Goal: Transaction & Acquisition: Purchase product/service

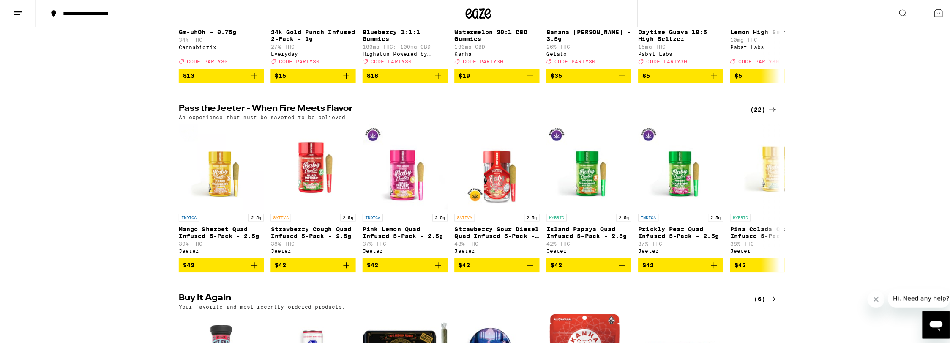
scroll to position [16, 0]
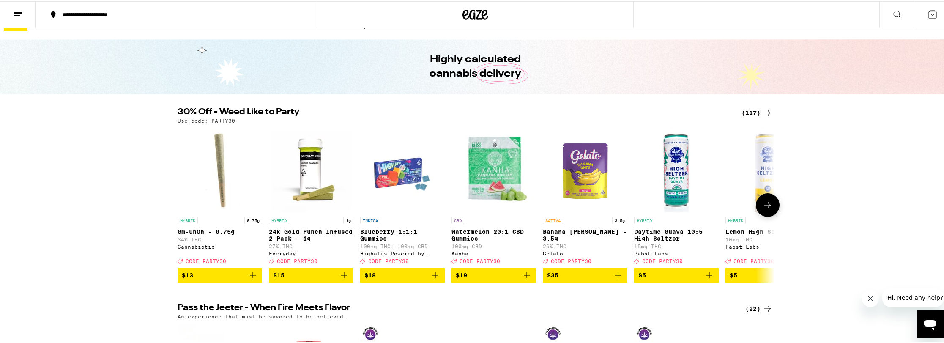
click at [306, 169] on img "Open page for 24k Gold Punch Infused 2-Pack - 1g from Everyday" at bounding box center [311, 168] width 85 height 85
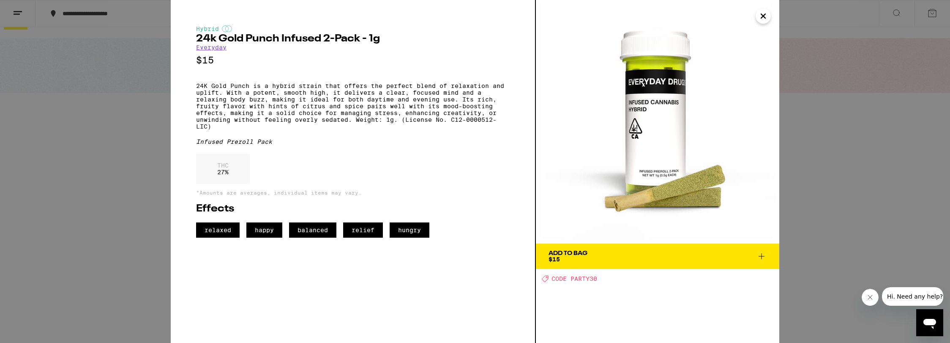
click at [566, 254] on div "Add To Bag" at bounding box center [568, 253] width 39 height 6
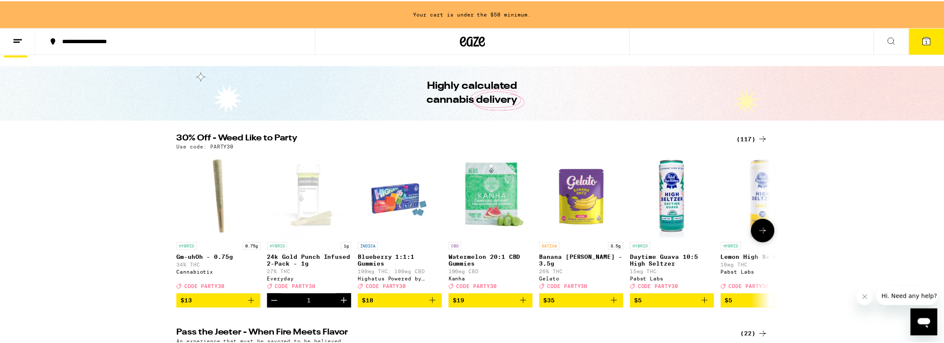
scroll to position [43, 0]
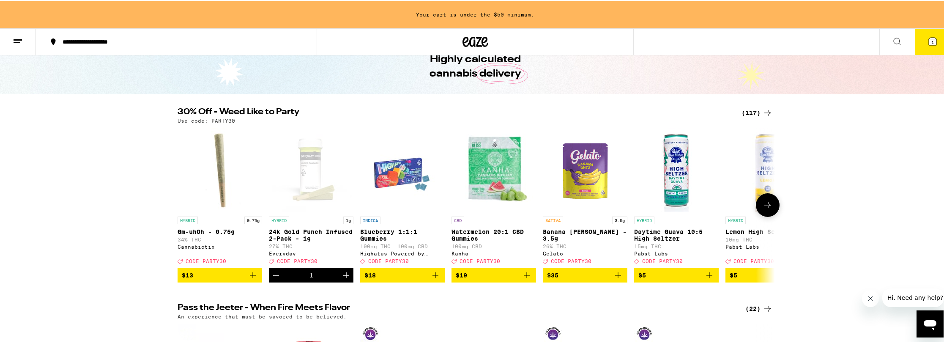
click at [768, 209] on icon at bounding box center [767, 204] width 10 height 10
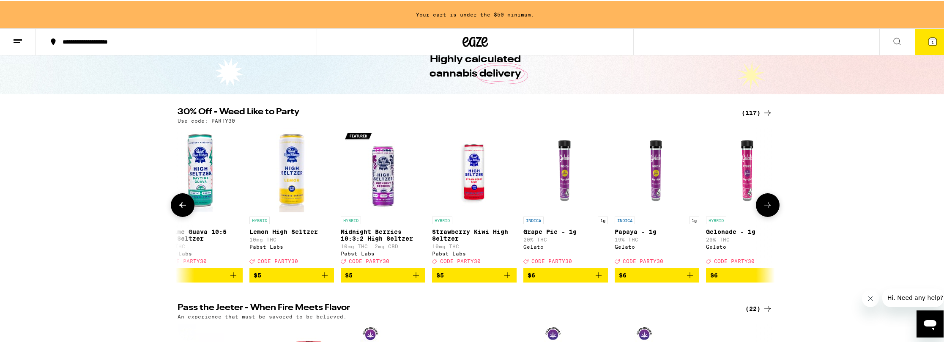
scroll to position [0, 503]
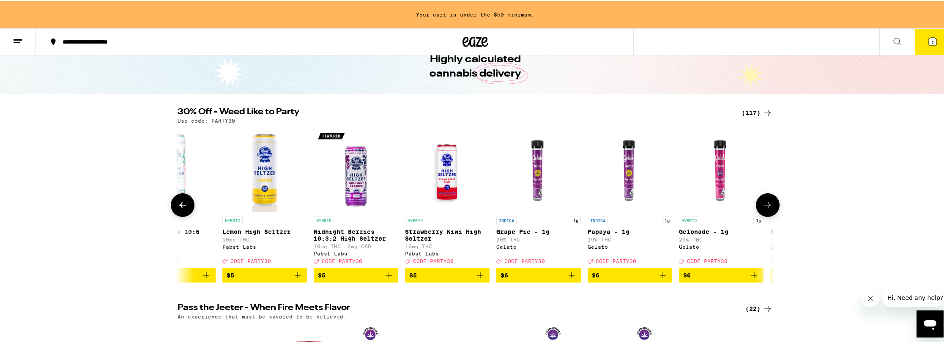
click at [768, 209] on icon at bounding box center [767, 204] width 10 height 10
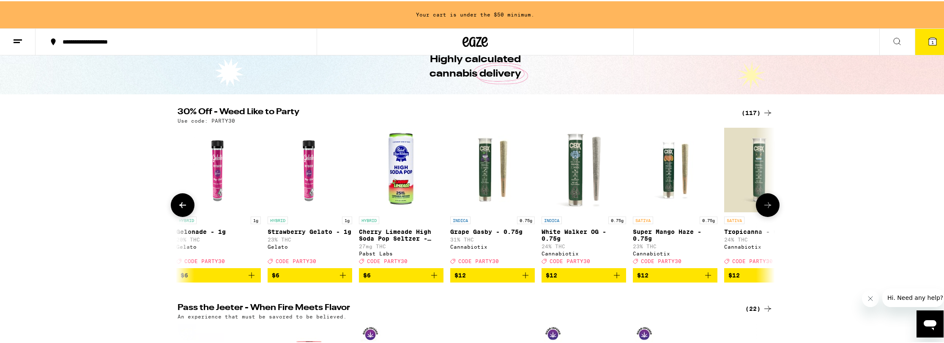
scroll to position [0, 1006]
click at [176, 192] on img "Open page for Gelonade - 1g from Gelato" at bounding box center [218, 168] width 85 height 85
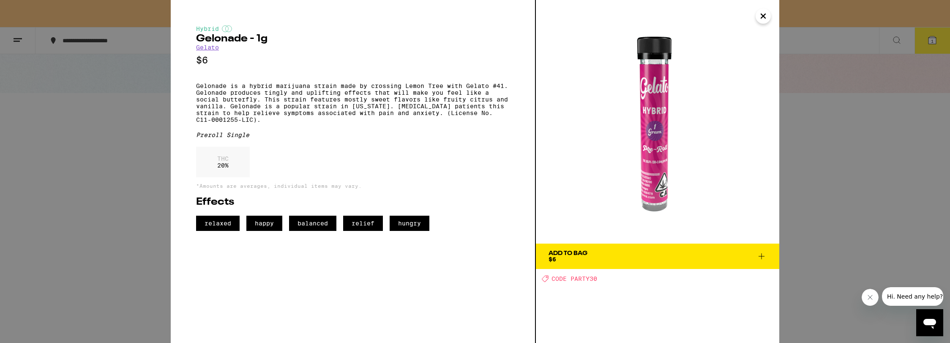
click at [683, 262] on span "Add To Bag $6" at bounding box center [658, 256] width 218 height 12
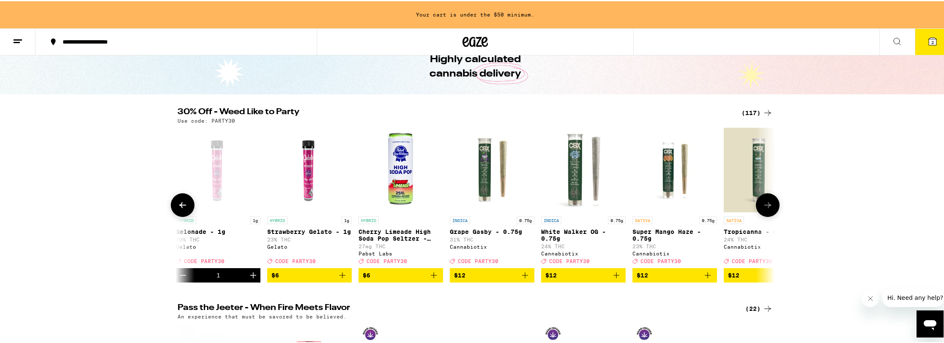
click at [179, 205] on icon at bounding box center [182, 204] width 7 height 6
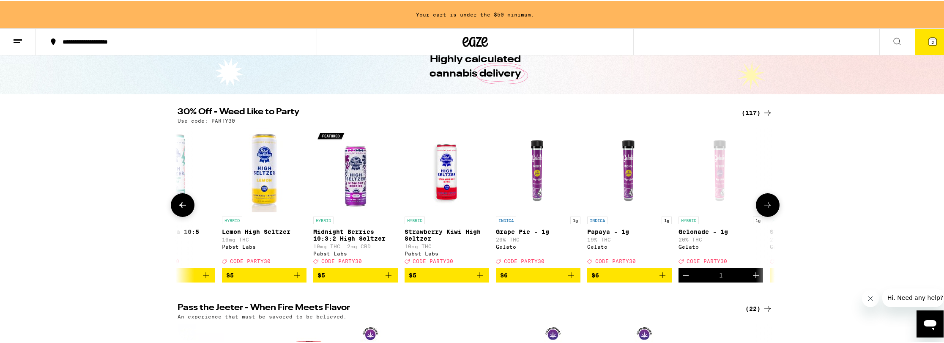
scroll to position [0, 503]
click at [757, 206] on button at bounding box center [768, 204] width 24 height 24
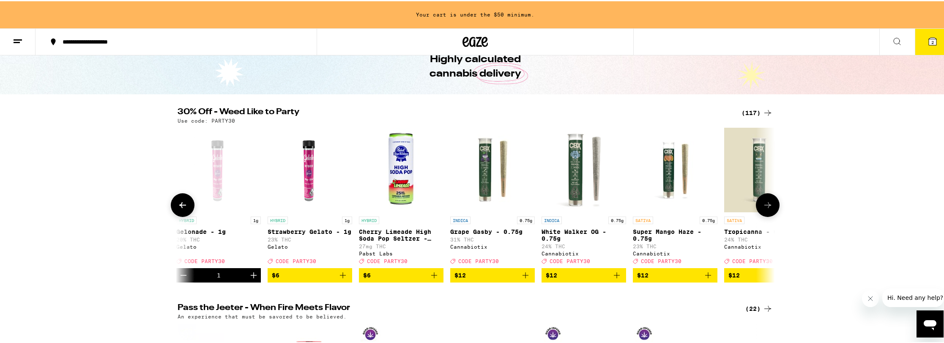
scroll to position [0, 1006]
click at [764, 207] on icon at bounding box center [767, 204] width 10 height 10
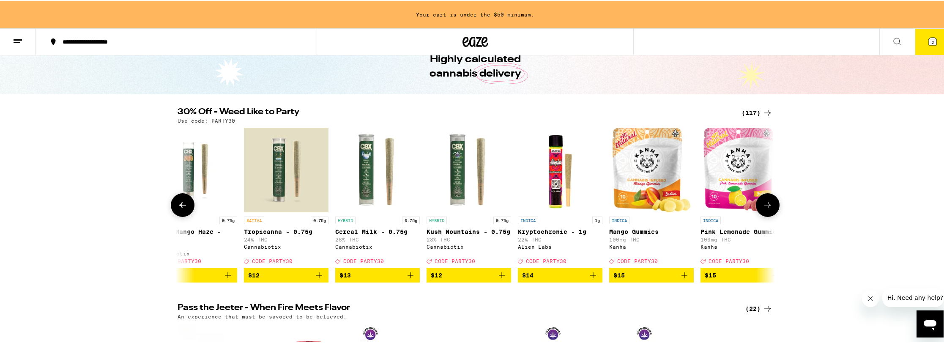
scroll to position [0, 1509]
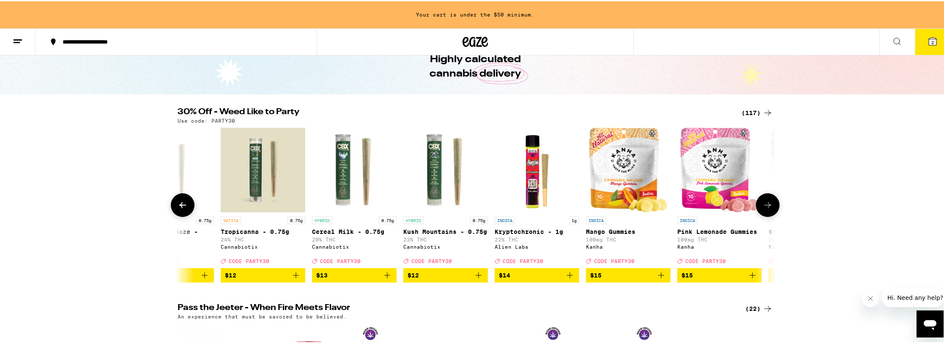
click at [764, 207] on icon at bounding box center [767, 204] width 10 height 10
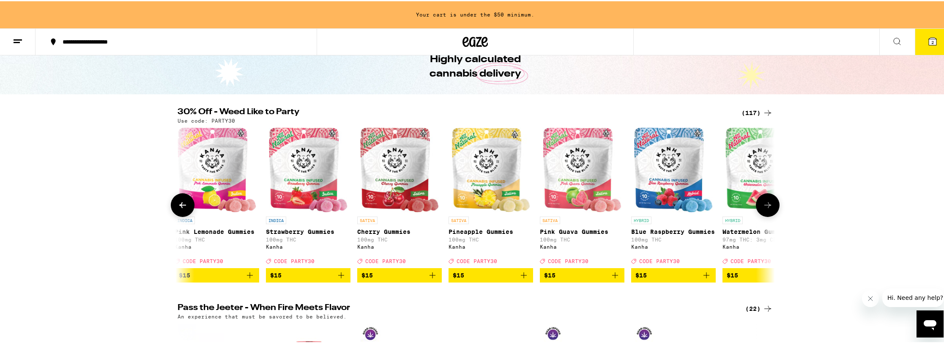
scroll to position [0, 2012]
click at [764, 207] on icon at bounding box center [767, 204] width 10 height 10
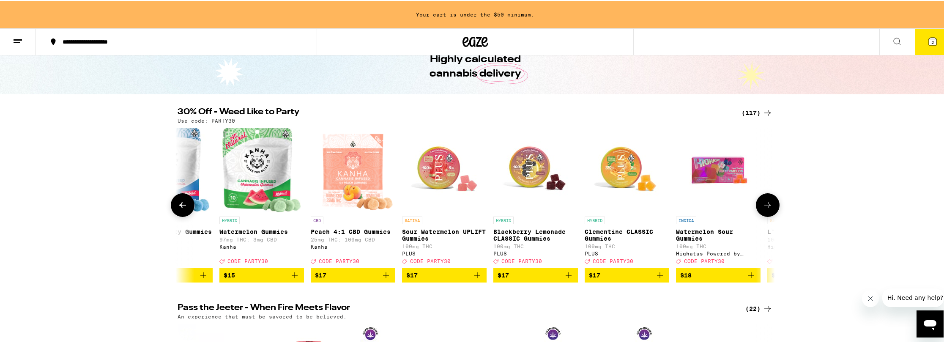
scroll to position [0, 2515]
click at [767, 204] on icon at bounding box center [767, 204] width 10 height 10
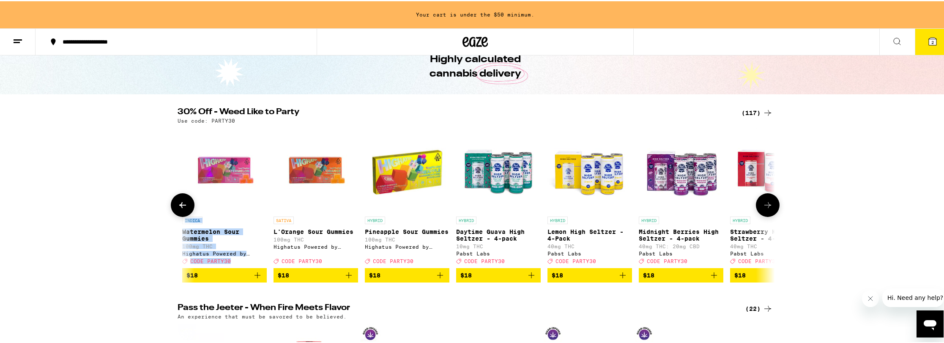
scroll to position [0, 3018]
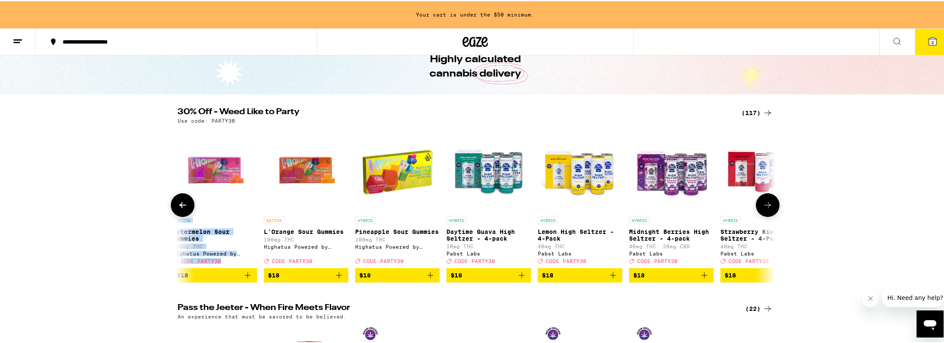
click at [764, 209] on icon at bounding box center [767, 204] width 10 height 10
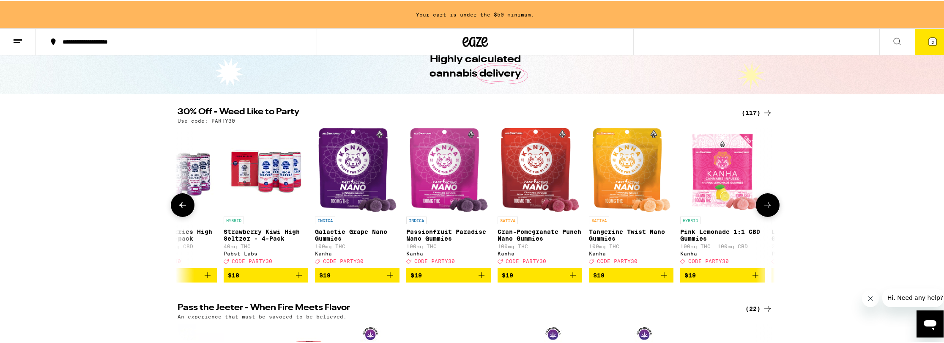
scroll to position [0, 3521]
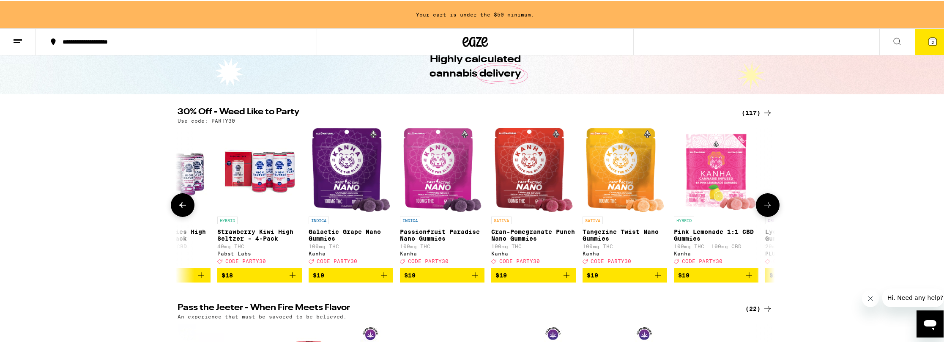
click at [764, 206] on icon at bounding box center [767, 204] width 10 height 10
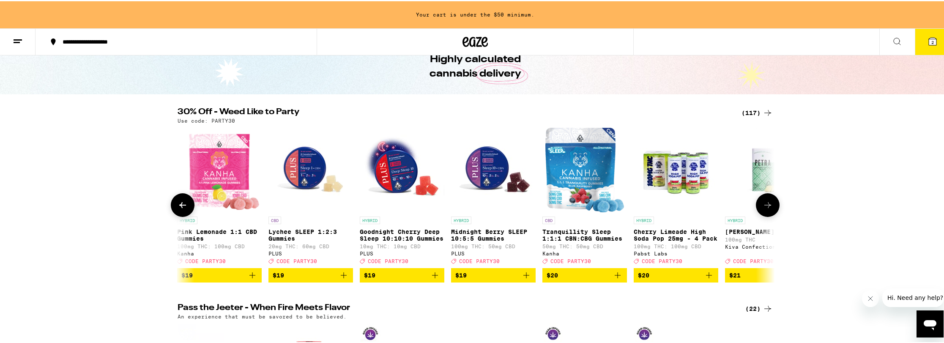
scroll to position [0, 4024]
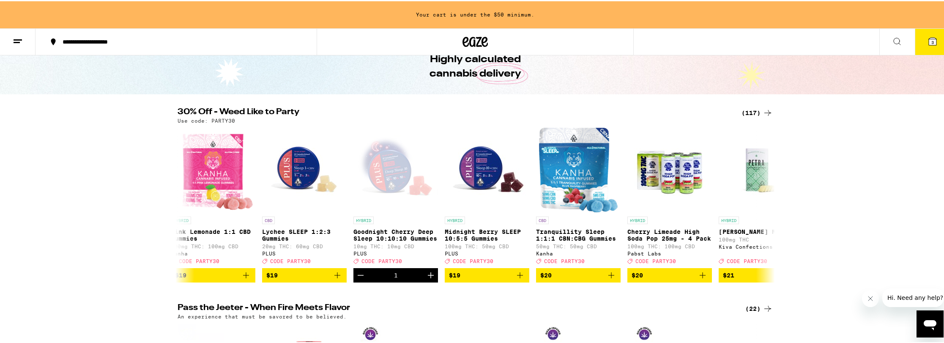
click at [125, 138] on div "30% Off - Weed Like to Party (117) Use code: PARTY30 HYBRID 0.75g Gm-uhOh - 0.7…" at bounding box center [475, 194] width 950 height 175
click at [765, 209] on icon at bounding box center [767, 204] width 10 height 10
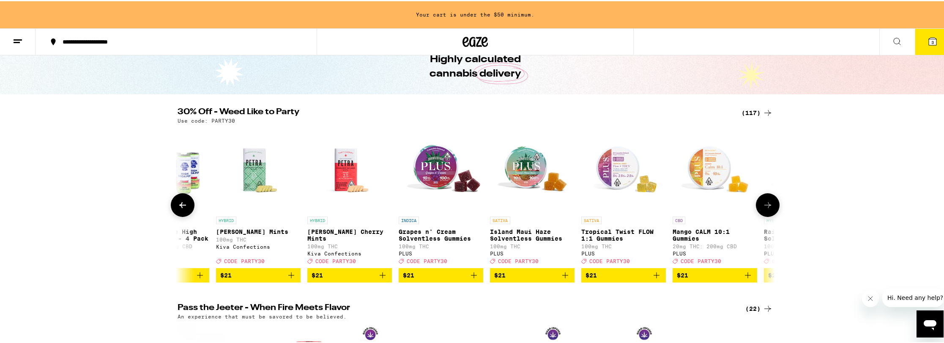
scroll to position [0, 4527]
click at [762, 209] on icon at bounding box center [767, 204] width 10 height 10
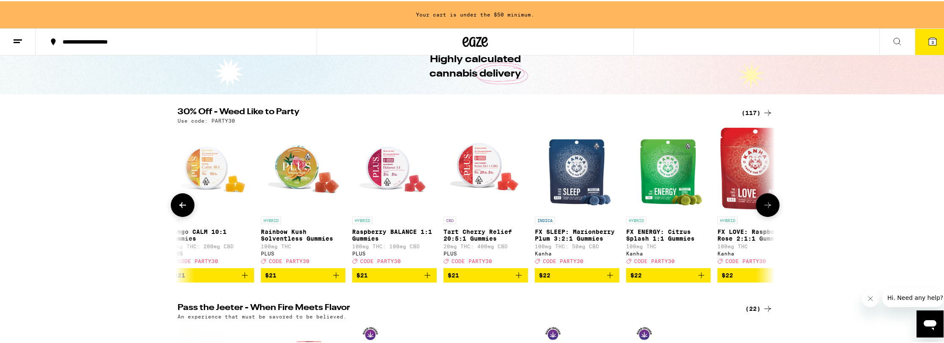
scroll to position [0, 5030]
click at [762, 209] on icon at bounding box center [767, 204] width 10 height 10
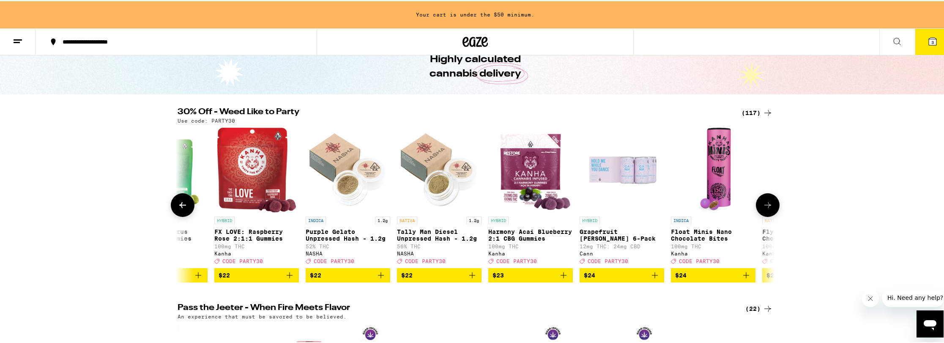
scroll to position [0, 5533]
click at [762, 209] on icon at bounding box center [767, 204] width 10 height 10
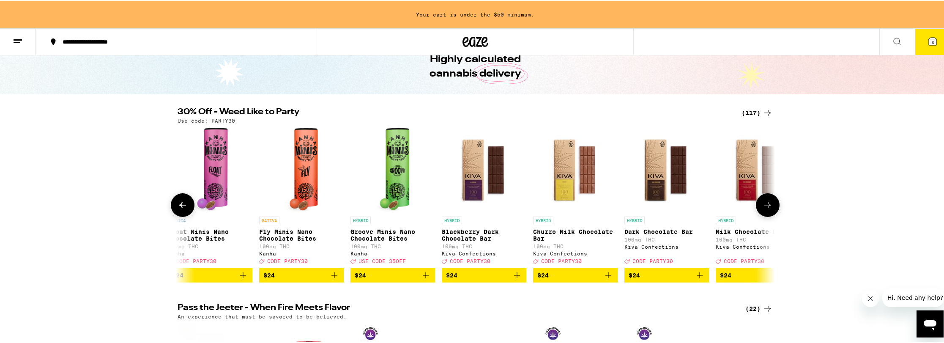
scroll to position [0, 6036]
click at [768, 206] on icon at bounding box center [767, 204] width 10 height 10
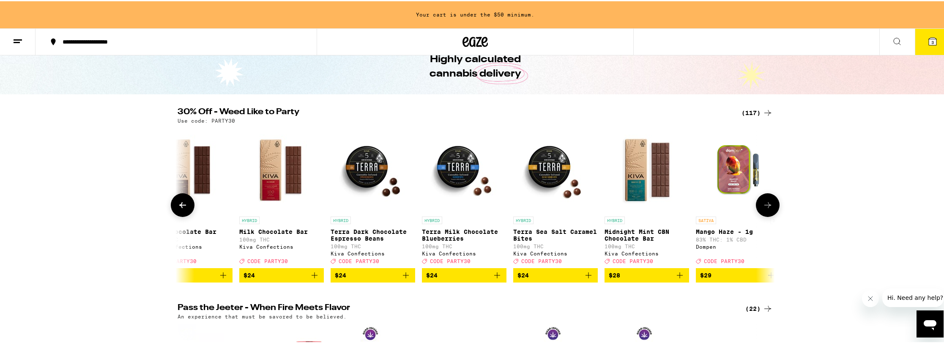
scroll to position [0, 6539]
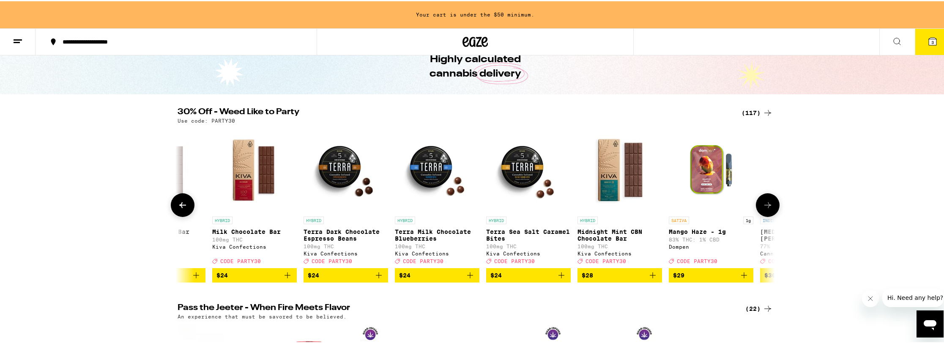
click at [768, 206] on icon at bounding box center [767, 204] width 10 height 10
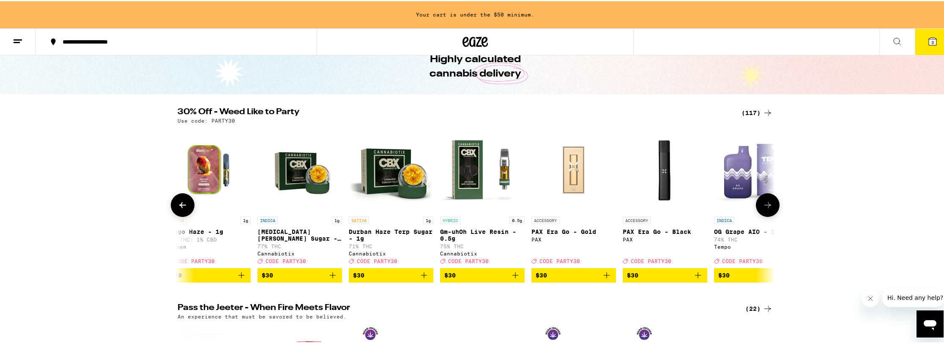
scroll to position [0, 7042]
click at [768, 206] on icon at bounding box center [767, 204] width 10 height 10
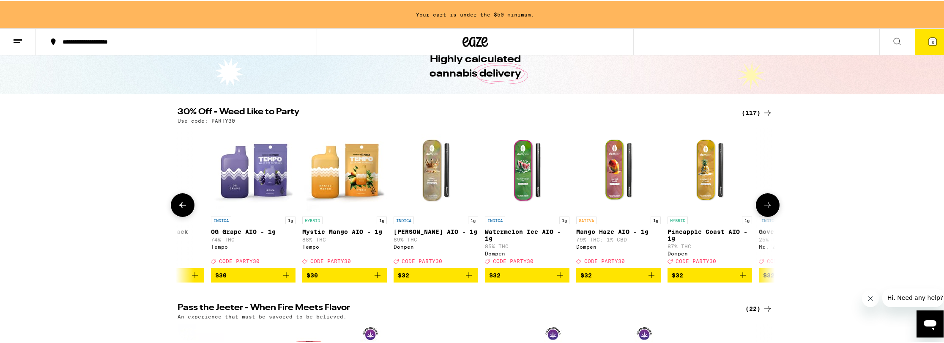
scroll to position [0, 7545]
click at [770, 206] on button at bounding box center [768, 204] width 24 height 24
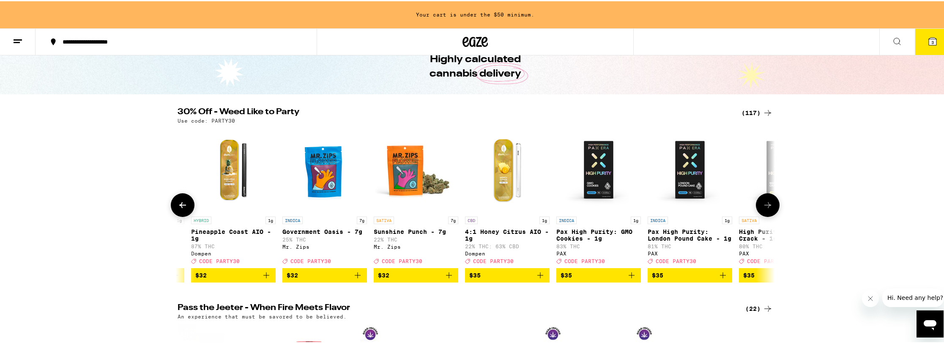
scroll to position [0, 8048]
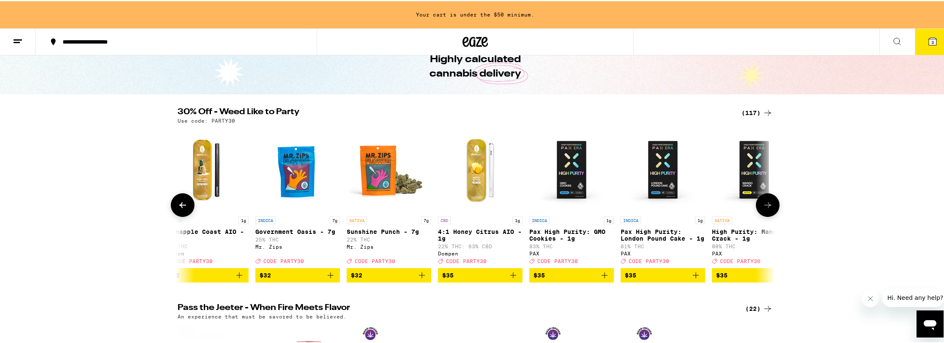
click at [770, 206] on button at bounding box center [768, 204] width 24 height 24
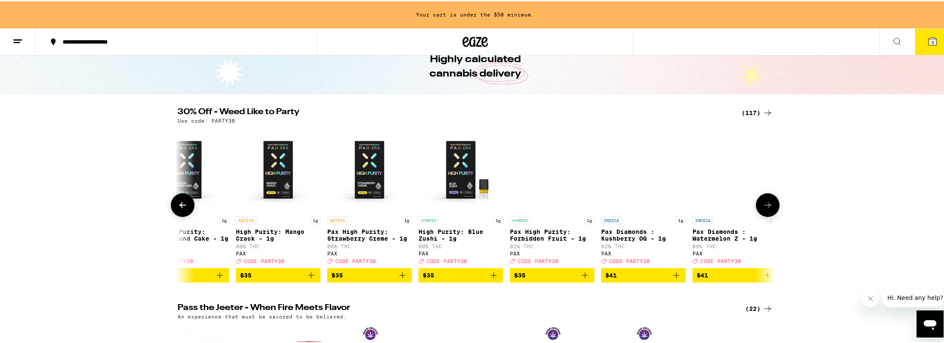
scroll to position [0, 8551]
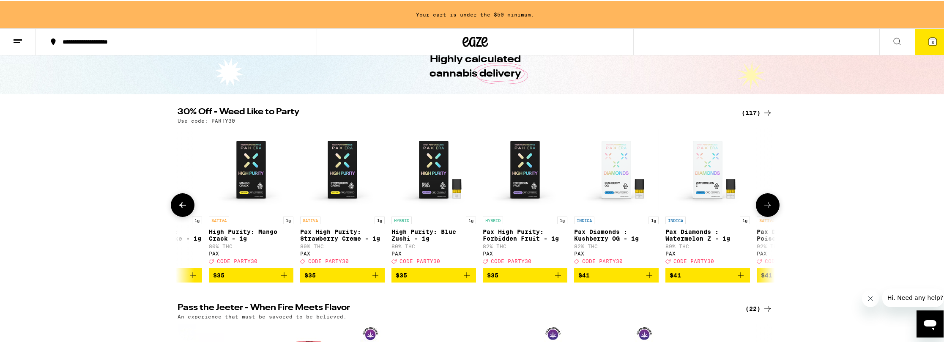
click at [770, 206] on button at bounding box center [768, 204] width 24 height 24
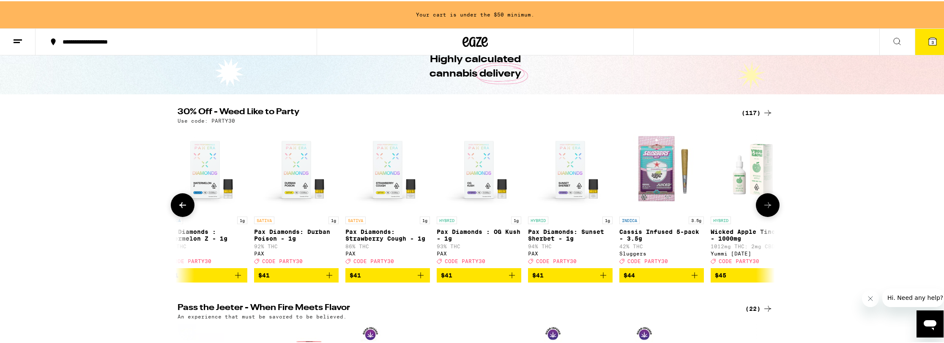
scroll to position [0, 9054]
click at [770, 206] on button at bounding box center [768, 204] width 24 height 24
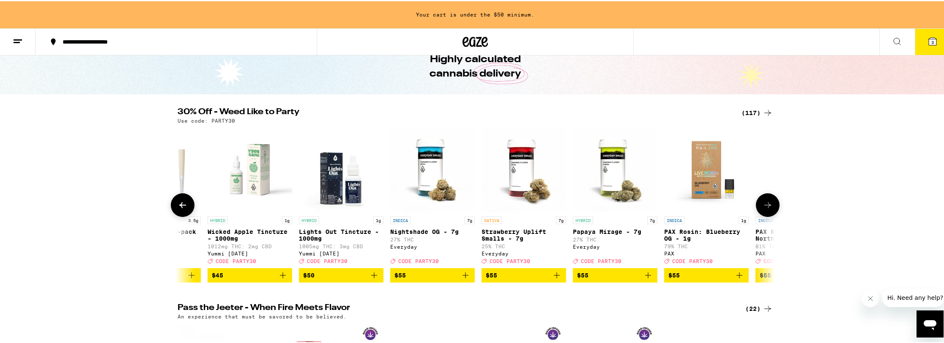
scroll to position [0, 9556]
click at [770, 206] on button at bounding box center [768, 204] width 24 height 24
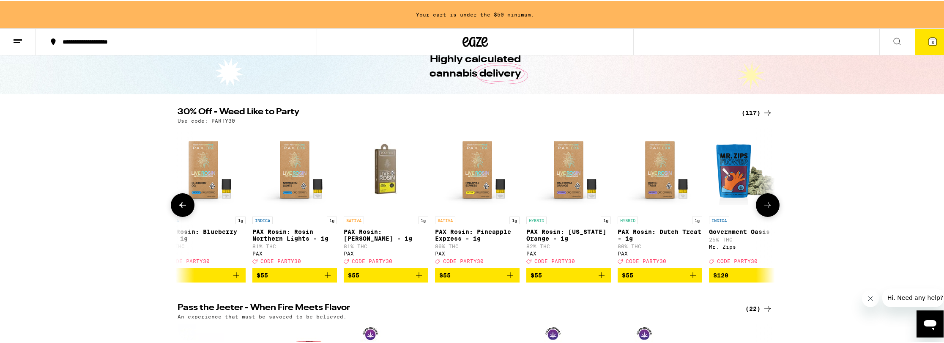
scroll to position [0, 10059]
click at [770, 206] on button at bounding box center [768, 204] width 24 height 24
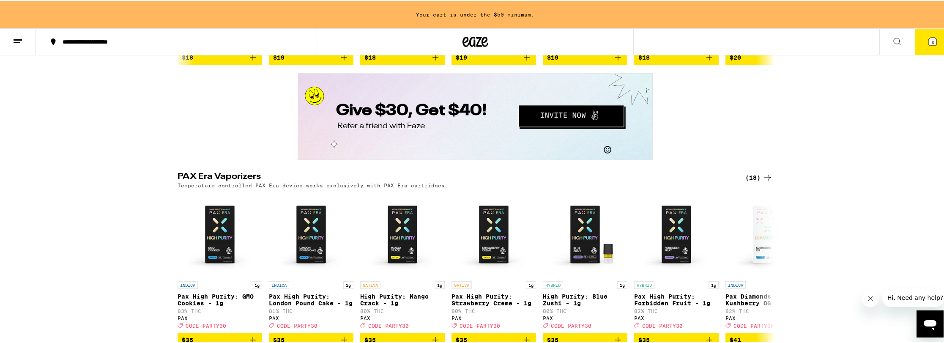
scroll to position [1948, 0]
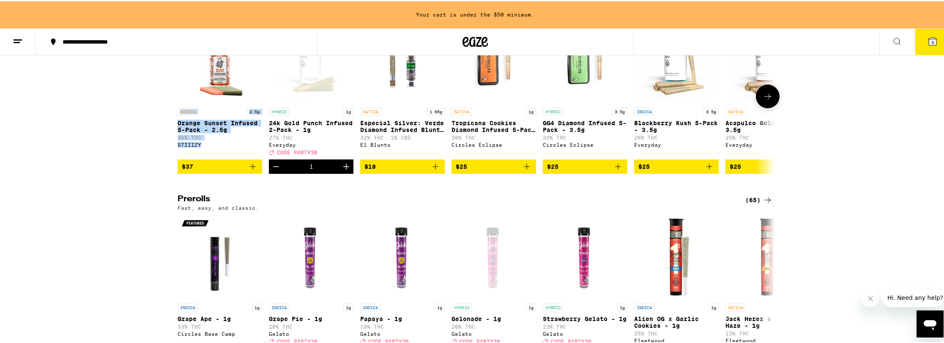
click at [208, 170] on span "$37" at bounding box center [220, 165] width 76 height 10
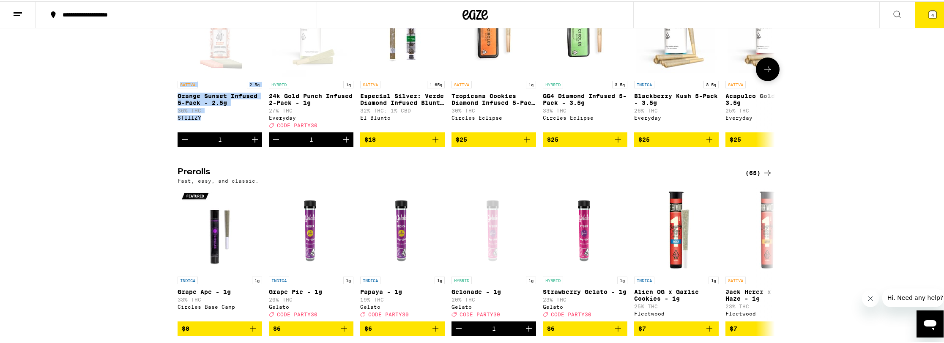
scroll to position [1921, 0]
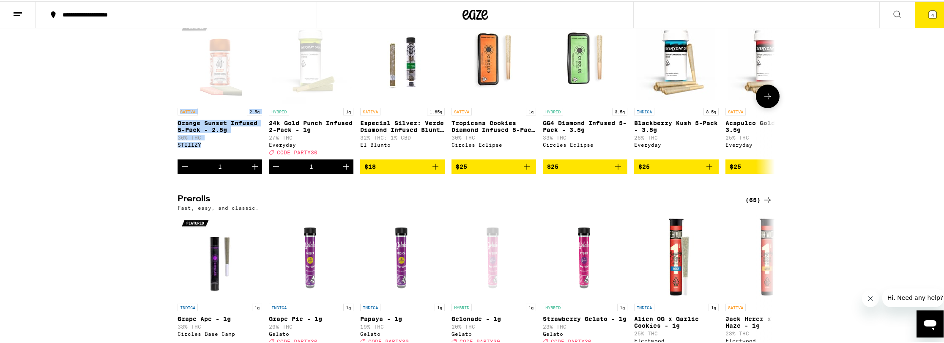
click at [765, 100] on icon at bounding box center [767, 95] width 10 height 10
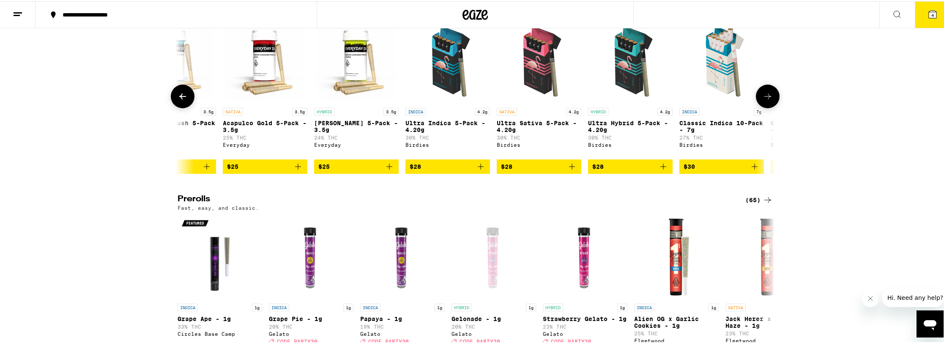
scroll to position [0, 503]
click at [769, 107] on button at bounding box center [768, 95] width 24 height 24
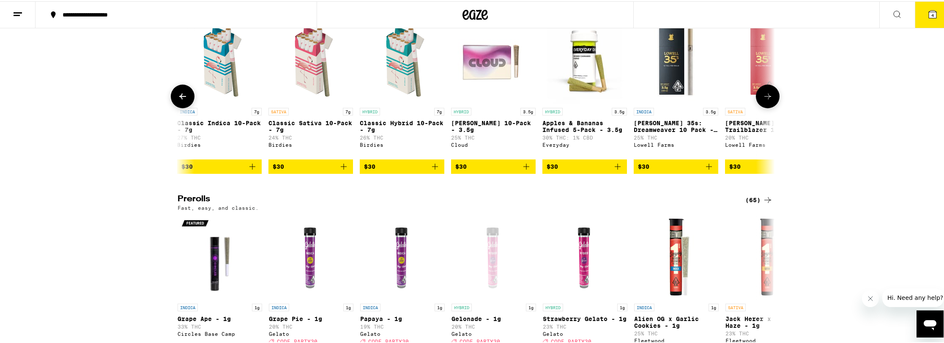
scroll to position [0, 1006]
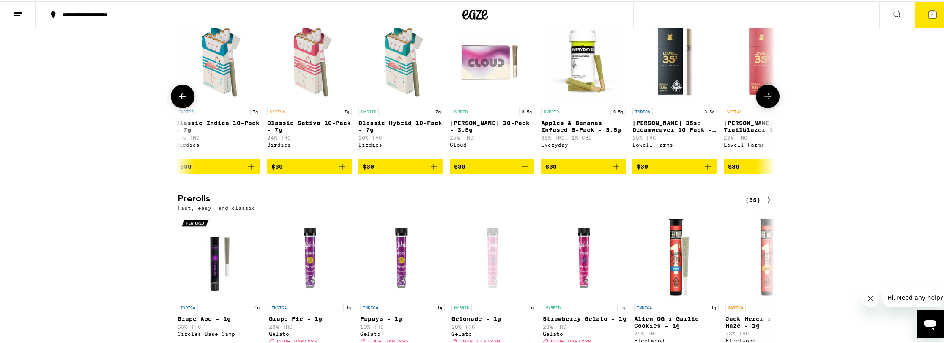
click at [765, 100] on icon at bounding box center [767, 95] width 10 height 10
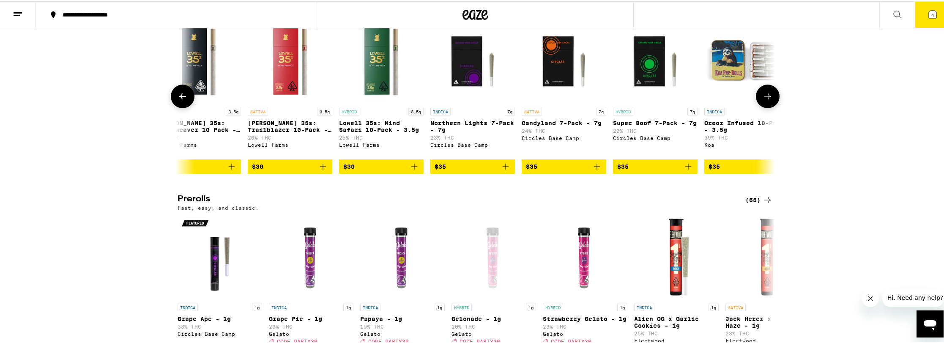
scroll to position [0, 1509]
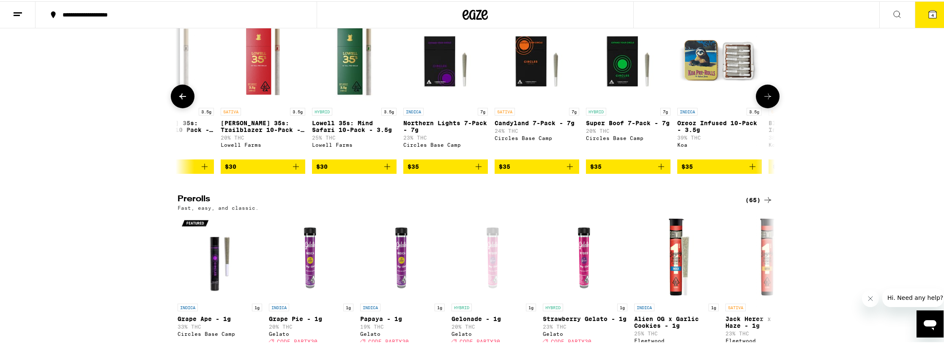
click at [762, 100] on icon at bounding box center [767, 95] width 10 height 10
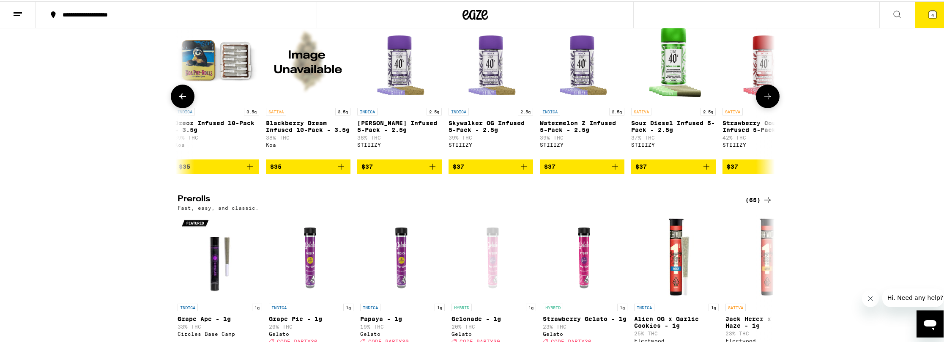
scroll to position [0, 2012]
click at [182, 107] on button at bounding box center [183, 95] width 24 height 24
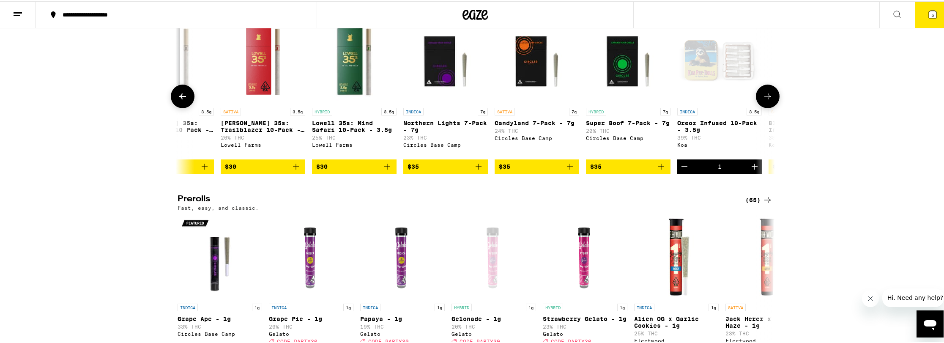
scroll to position [2108, 0]
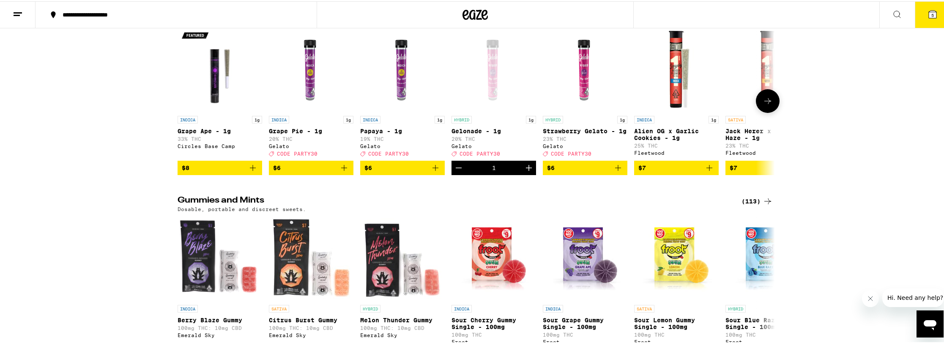
click at [765, 112] on button at bounding box center [768, 100] width 24 height 24
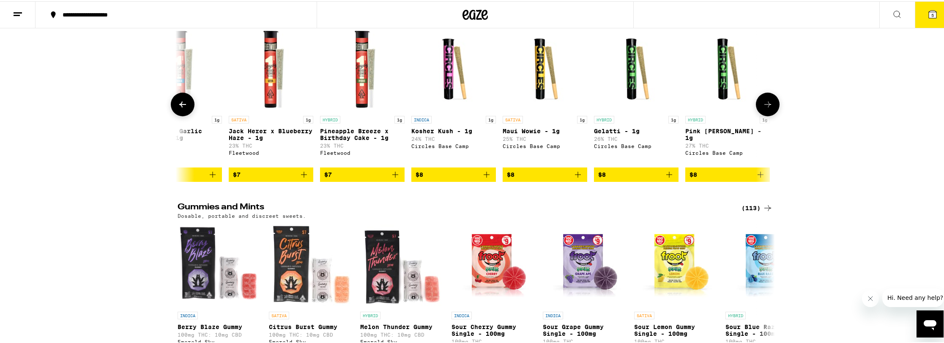
scroll to position [0, 503]
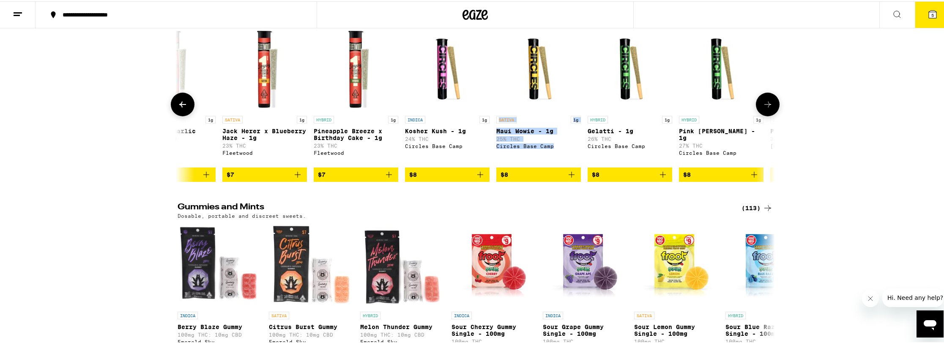
click at [758, 115] on button at bounding box center [768, 103] width 24 height 24
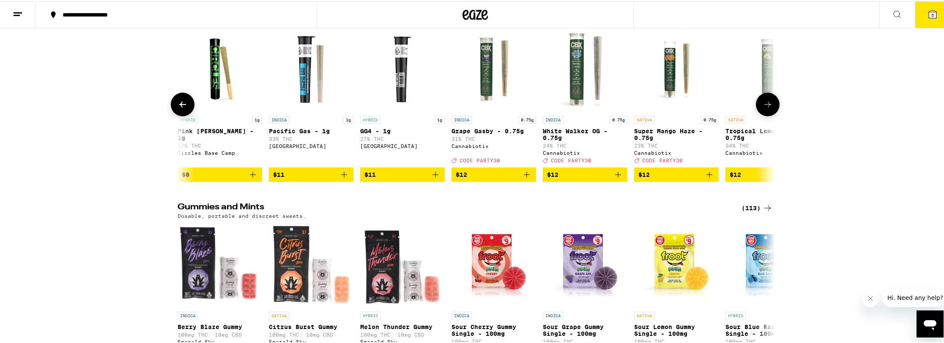
scroll to position [0, 1006]
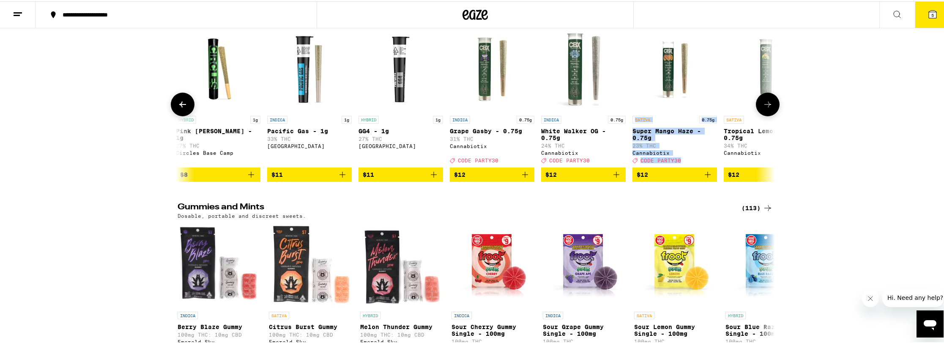
click at [764, 108] on icon at bounding box center [767, 103] width 10 height 10
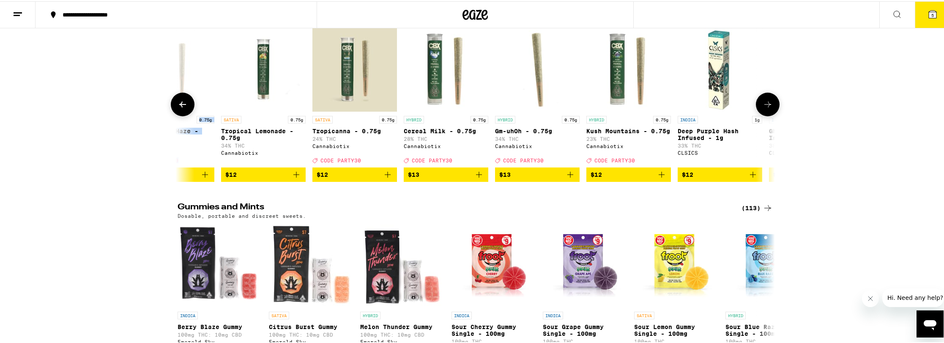
scroll to position [0, 1509]
click at [772, 110] on img "Open page for Ghost Vapor Hash Infused - 1g from CLSICS" at bounding box center [810, 68] width 85 height 85
click at [758, 115] on button at bounding box center [768, 103] width 24 height 24
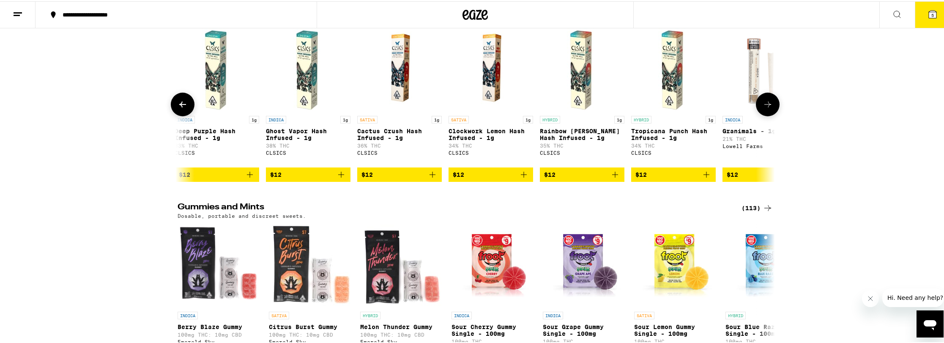
scroll to position [0, 2012]
click at [758, 115] on button at bounding box center [768, 103] width 24 height 24
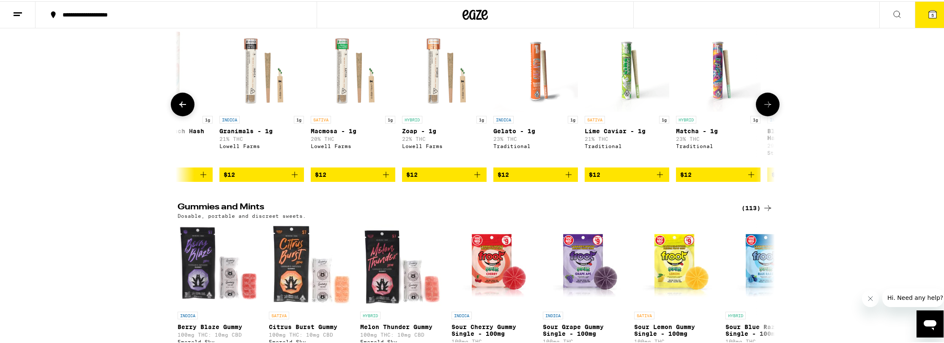
scroll to position [0, 2515]
click at [758, 115] on button at bounding box center [768, 103] width 24 height 24
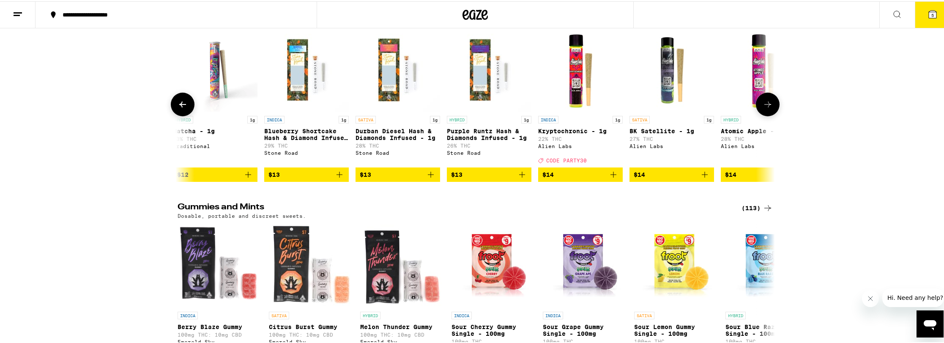
scroll to position [0, 3018]
click at [766, 108] on icon at bounding box center [767, 103] width 10 height 10
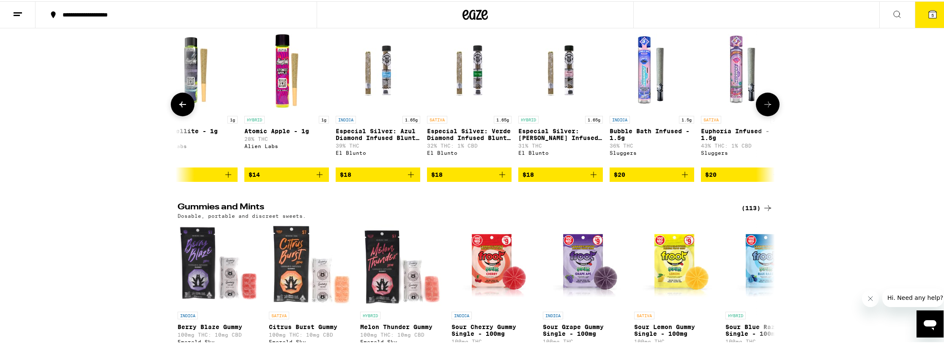
scroll to position [0, 3521]
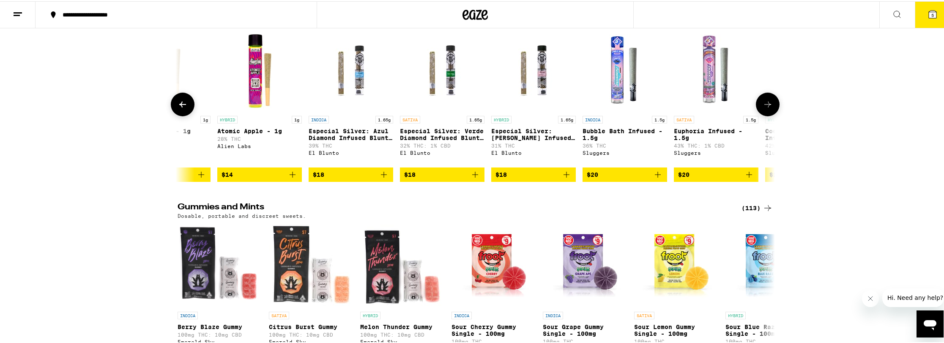
click at [766, 108] on icon at bounding box center [767, 103] width 10 height 10
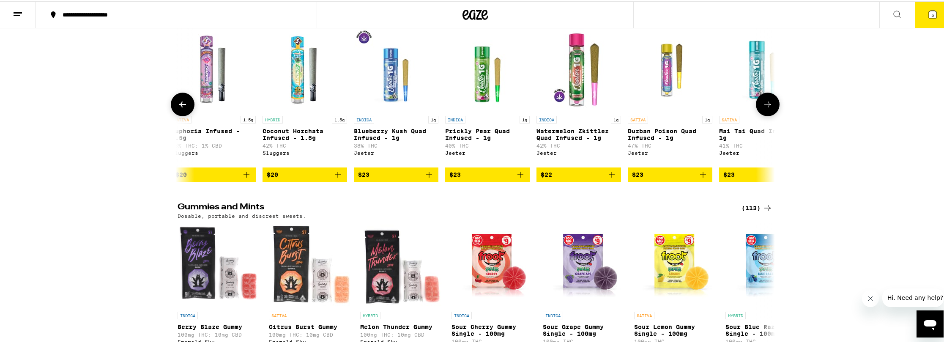
scroll to position [0, 4024]
click at [765, 106] on icon at bounding box center [767, 103] width 7 height 6
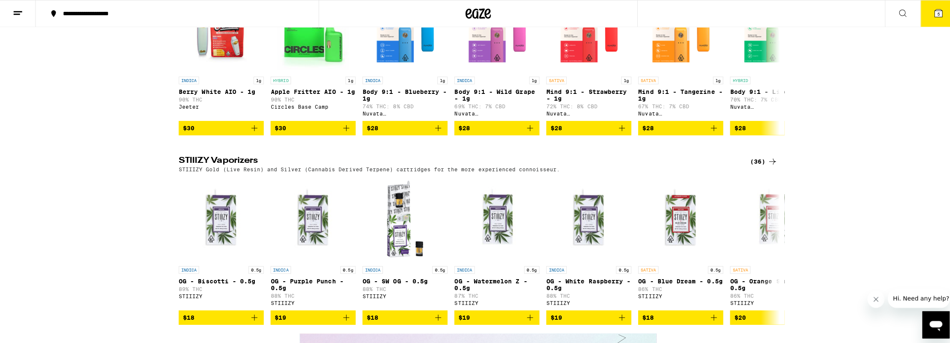
scroll to position [1232, 0]
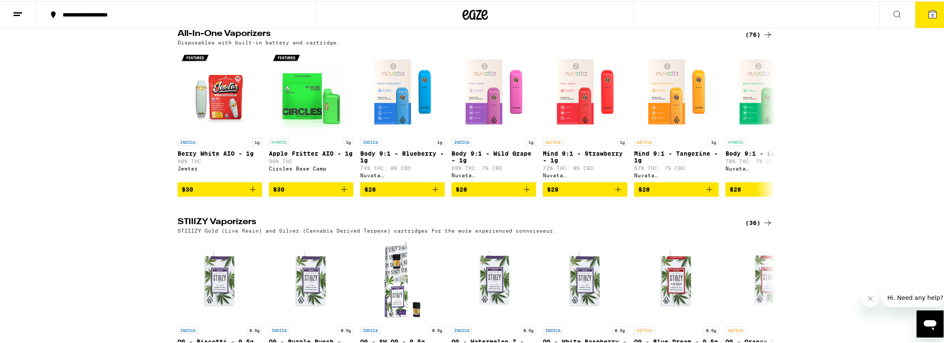
click at [925, 20] on button "5" at bounding box center [933, 13] width 36 height 26
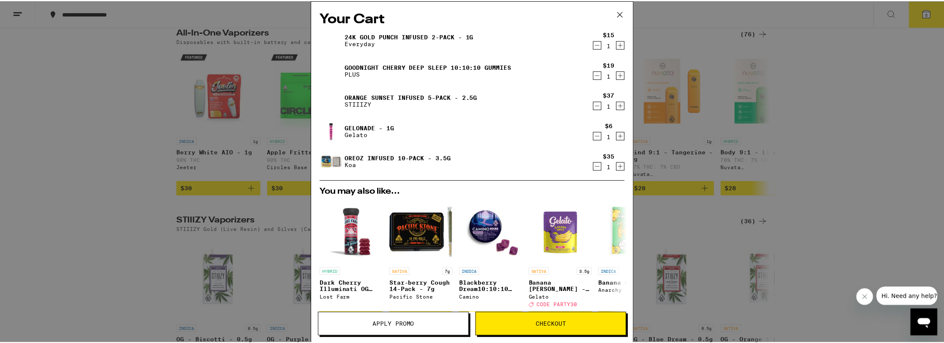
scroll to position [44, 0]
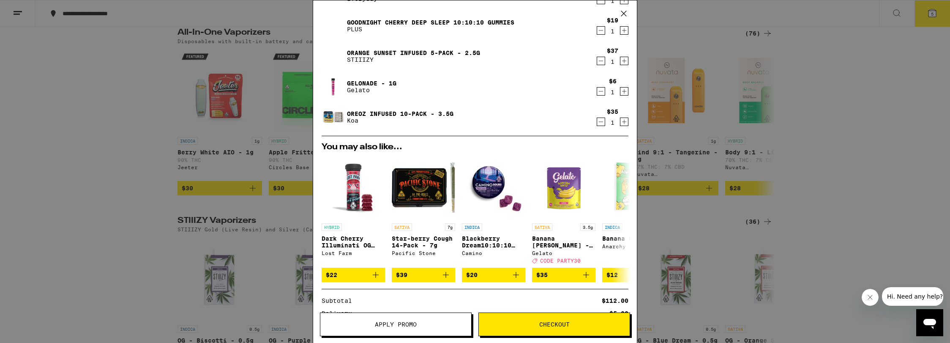
click at [400, 322] on span "Apply Promo" at bounding box center [396, 324] width 42 height 6
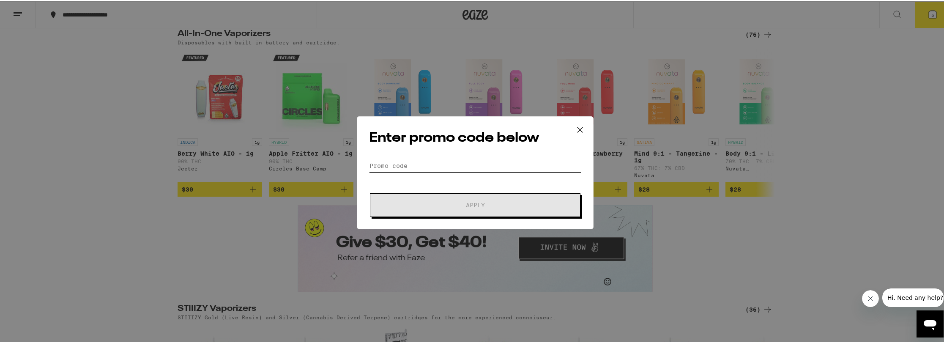
click at [431, 167] on input "Promo Code" at bounding box center [475, 164] width 212 height 13
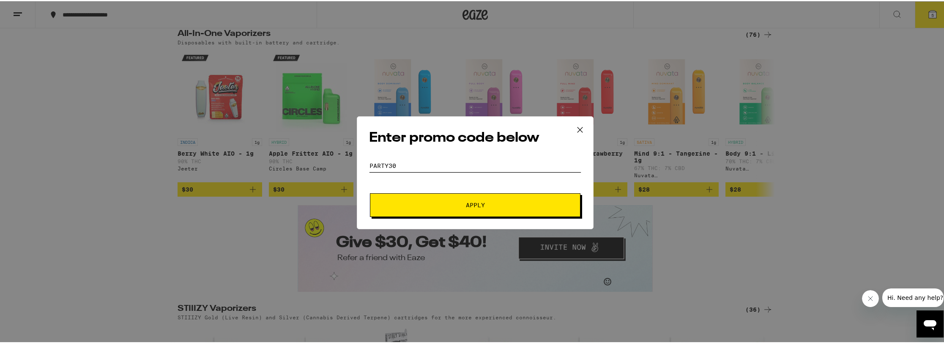
type input "PARTY30"
click at [452, 201] on span "Apply" at bounding box center [475, 204] width 152 height 6
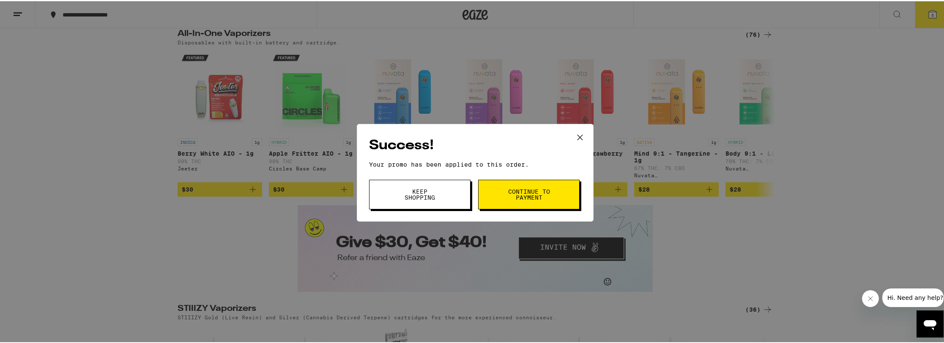
click at [520, 197] on span "Continue to payment" at bounding box center [528, 193] width 43 height 12
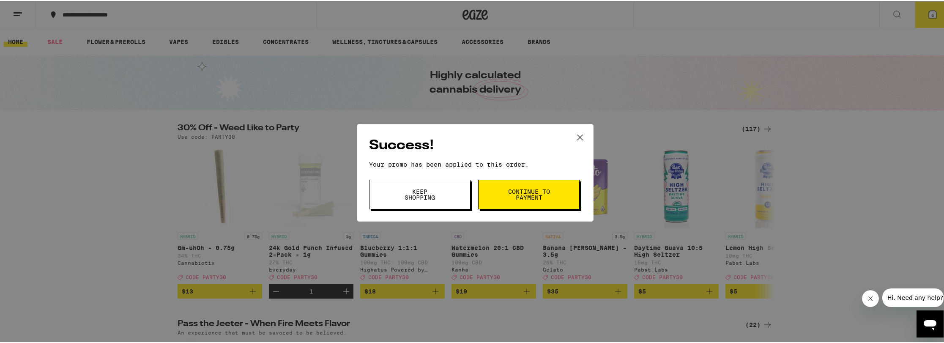
click at [418, 193] on span "Keep Shopping" at bounding box center [419, 193] width 43 height 12
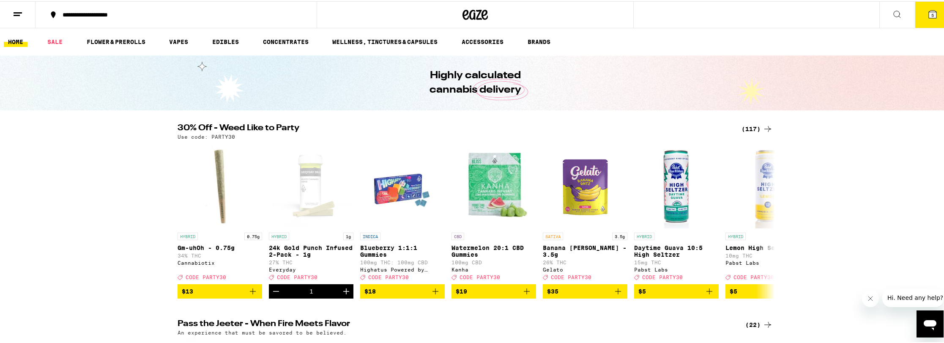
click at [924, 18] on button "5" at bounding box center [933, 13] width 36 height 26
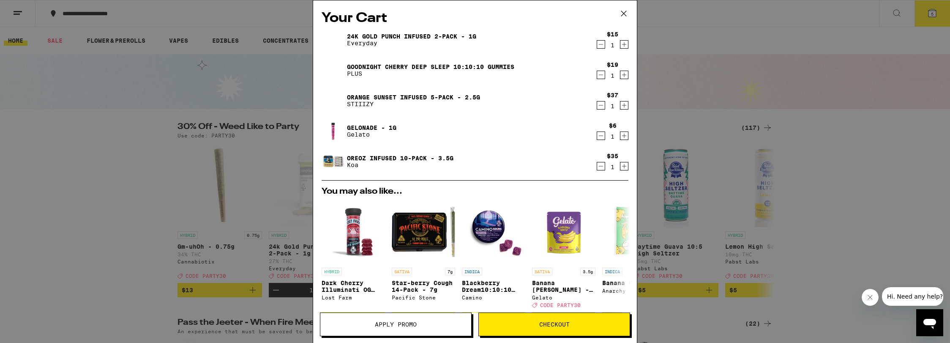
click at [597, 46] on icon "Decrement" at bounding box center [601, 44] width 8 height 10
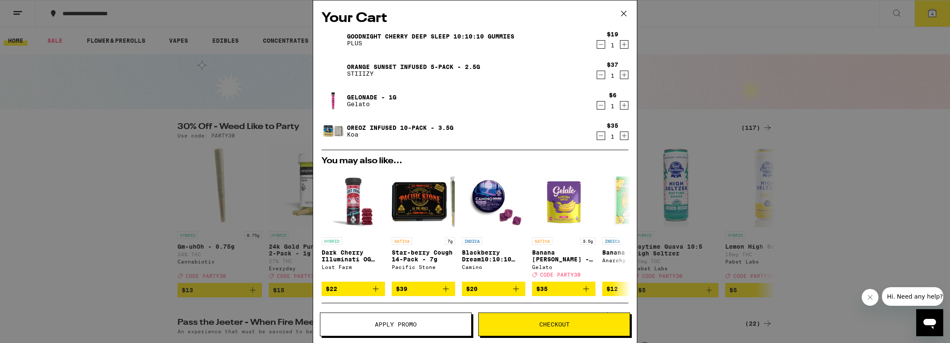
click at [853, 89] on div "Your Cart Goodnight Cherry Deep Sleep 10:10:10 Gummies PLUS $19 1 Orange Sunset…" at bounding box center [475, 171] width 950 height 343
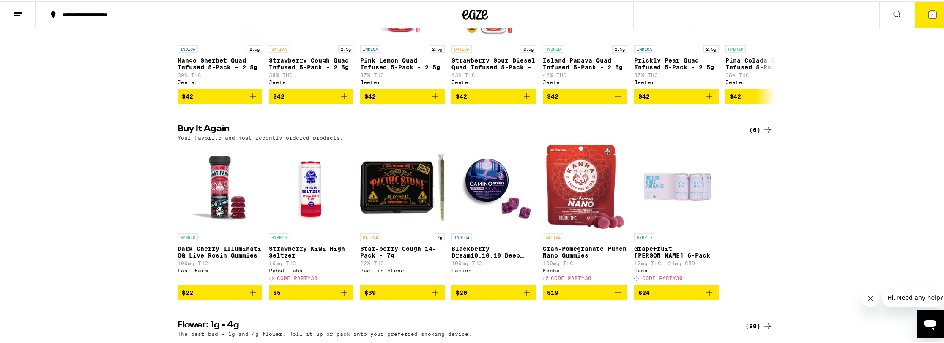
scroll to position [433, 0]
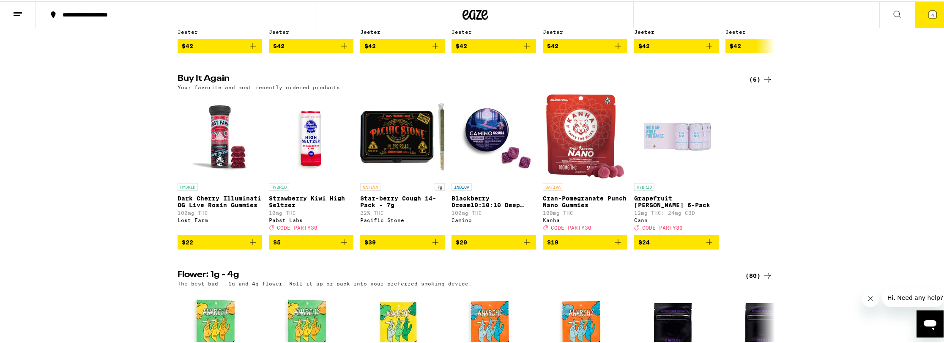
click at [497, 246] on span "$20" at bounding box center [494, 241] width 76 height 10
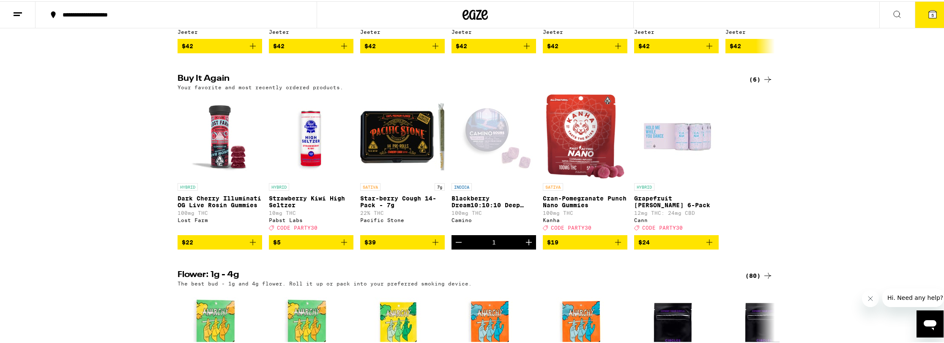
click at [196, 246] on span "$22" at bounding box center [220, 241] width 76 height 10
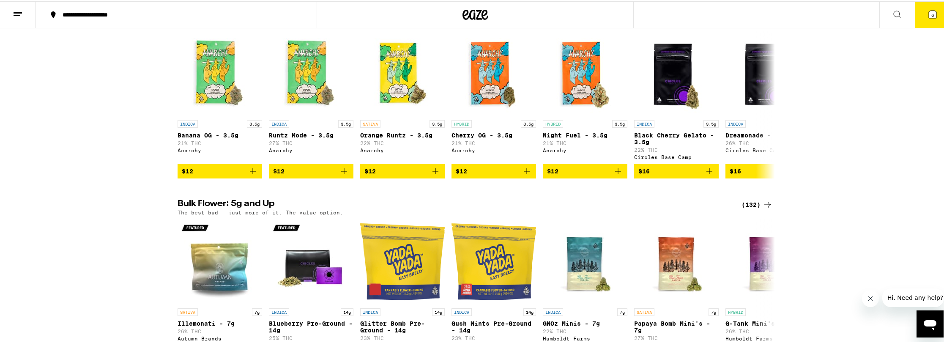
scroll to position [880, 0]
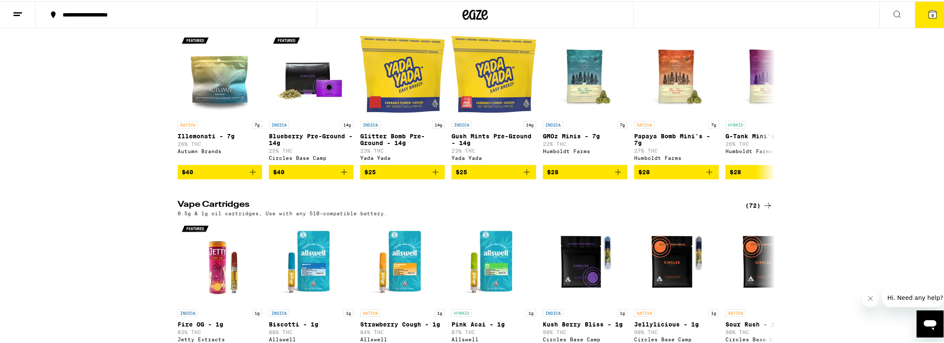
click at [892, 15] on icon at bounding box center [897, 13] width 10 height 10
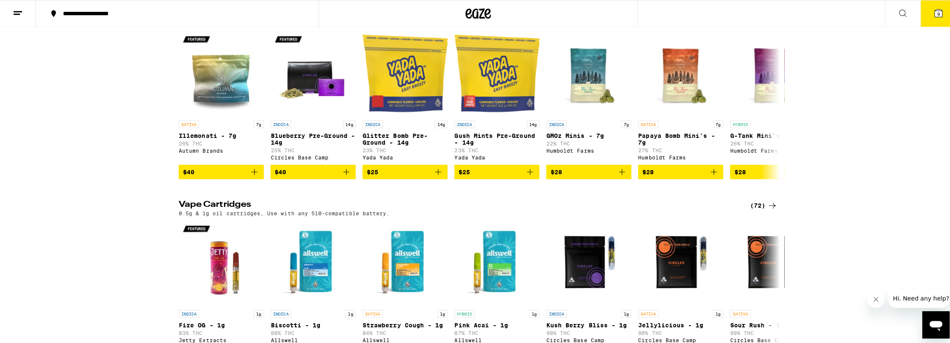
scroll to position [0, 0]
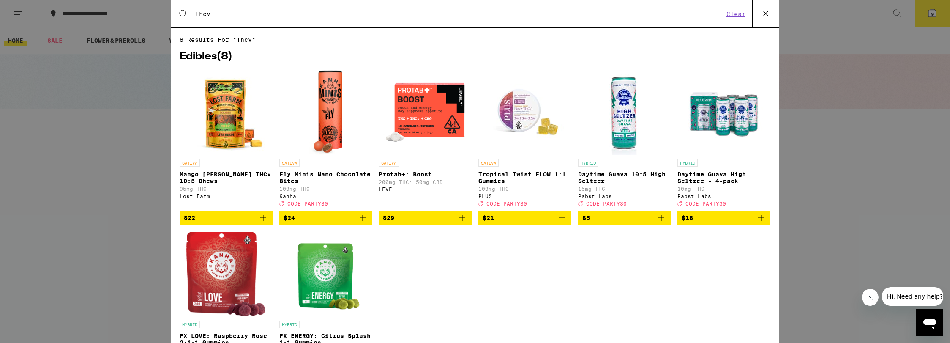
type input "thcv"
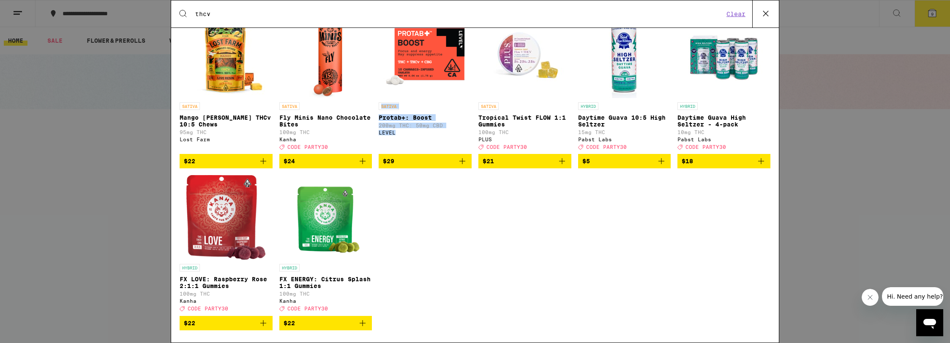
scroll to position [46, 0]
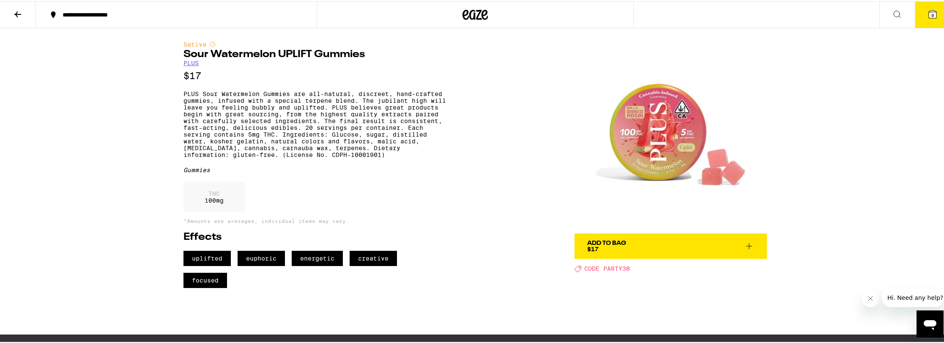
click at [601, 245] on div "Add To Bag $17" at bounding box center [606, 245] width 39 height 12
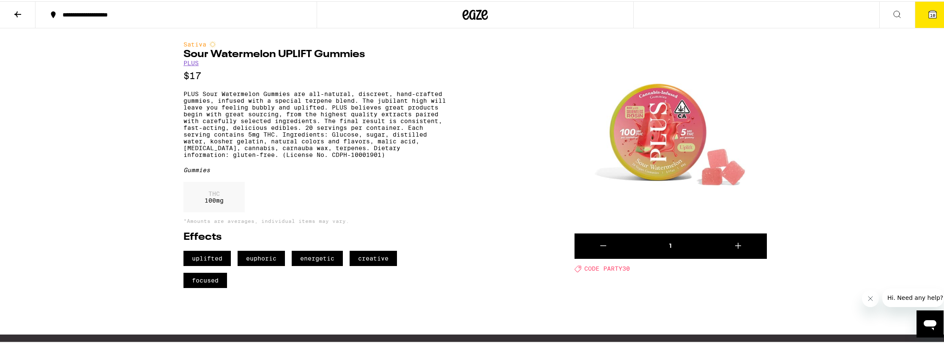
click at [930, 13] on span "10" at bounding box center [932, 13] width 5 height 5
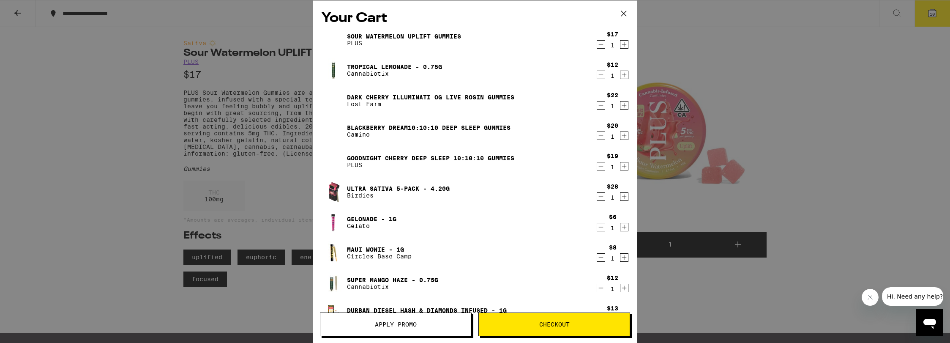
click at [597, 107] on icon "Decrement" at bounding box center [601, 105] width 8 height 10
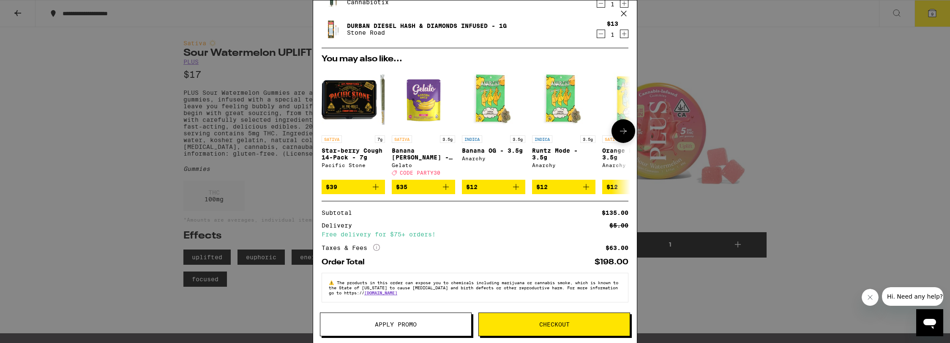
scroll to position [124, 0]
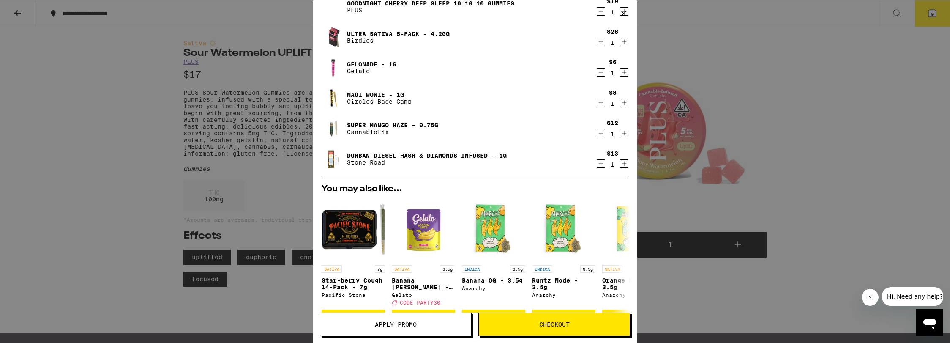
click at [599, 164] on icon "Decrement" at bounding box center [601, 164] width 5 height 0
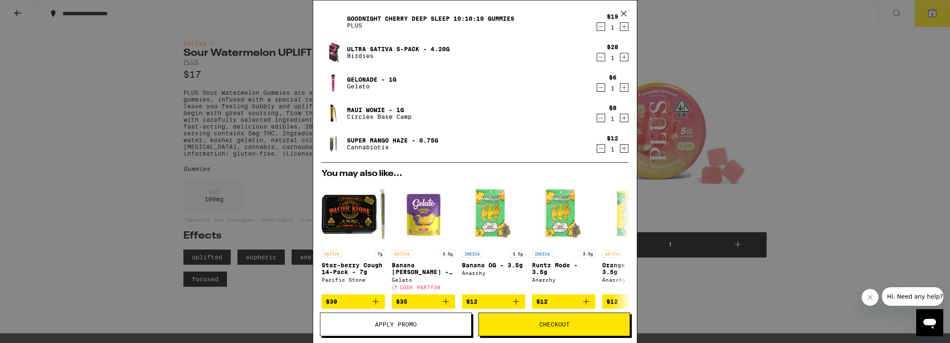
scroll to position [0, 0]
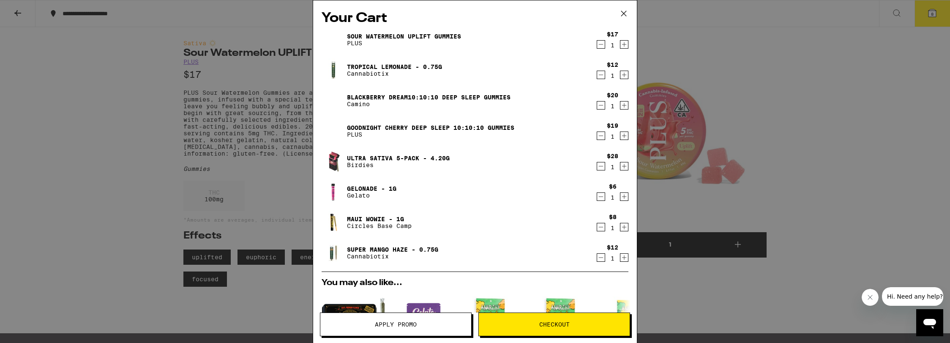
click at [597, 108] on icon "Decrement" at bounding box center [601, 105] width 8 height 10
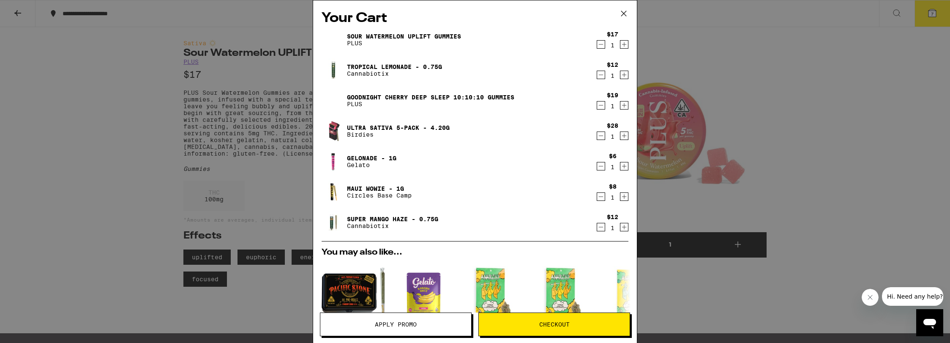
click at [597, 135] on icon "Decrement" at bounding box center [601, 136] width 8 height 10
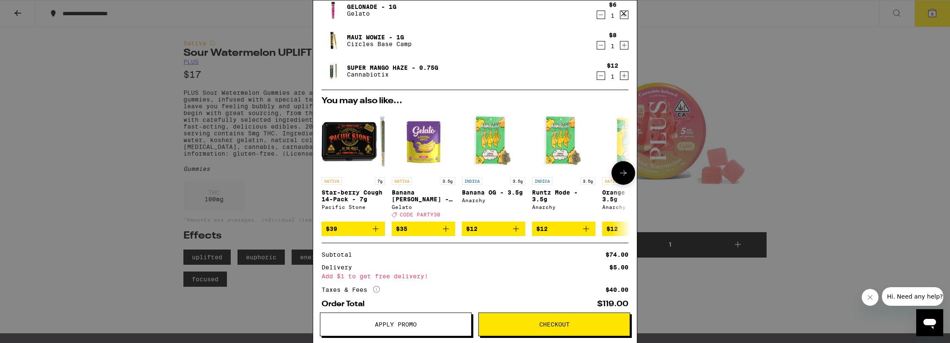
scroll to position [72, 0]
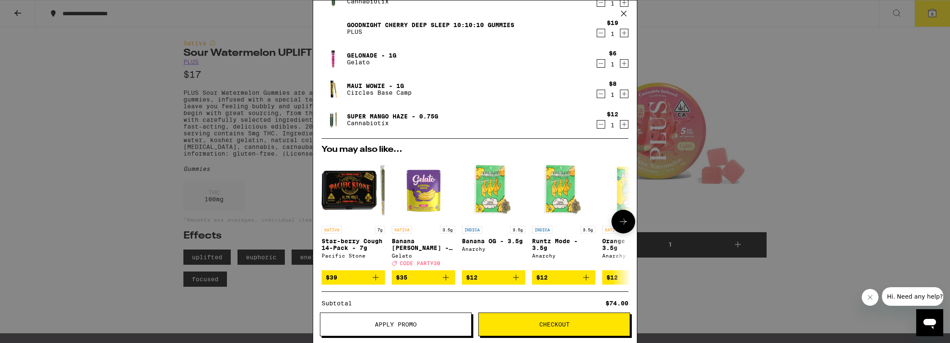
click at [618, 224] on icon at bounding box center [623, 221] width 10 height 10
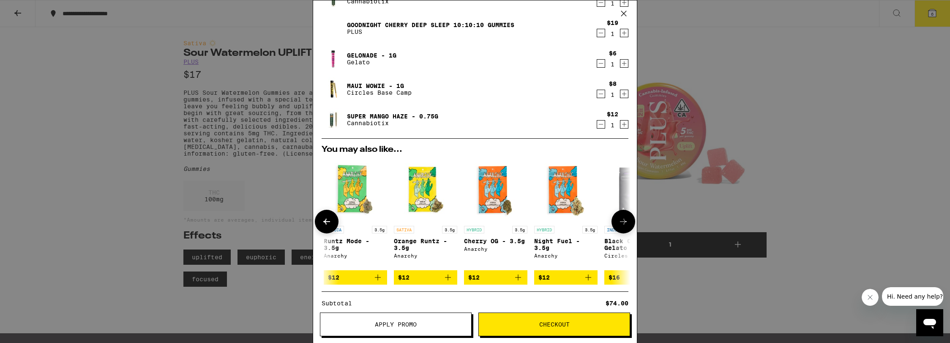
scroll to position [170, 0]
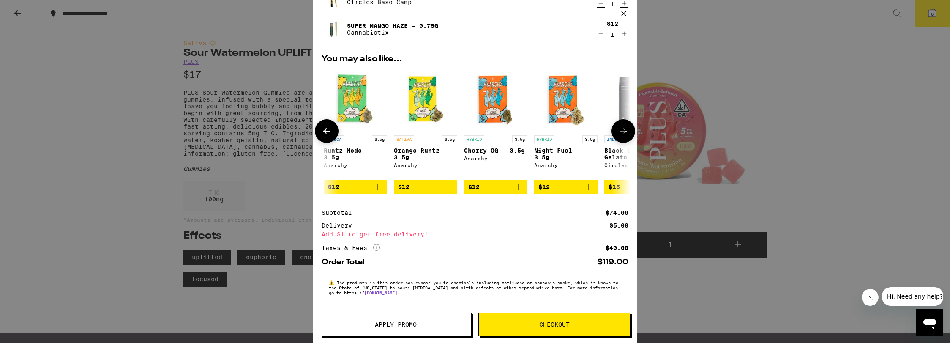
click at [624, 128] on button at bounding box center [624, 131] width 24 height 24
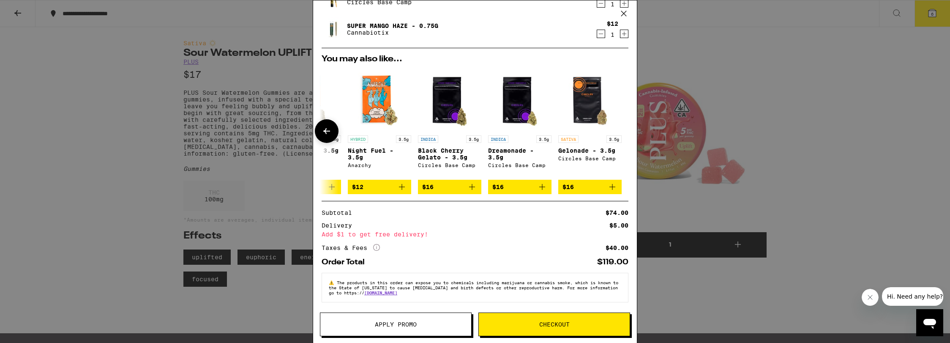
scroll to position [0, 0]
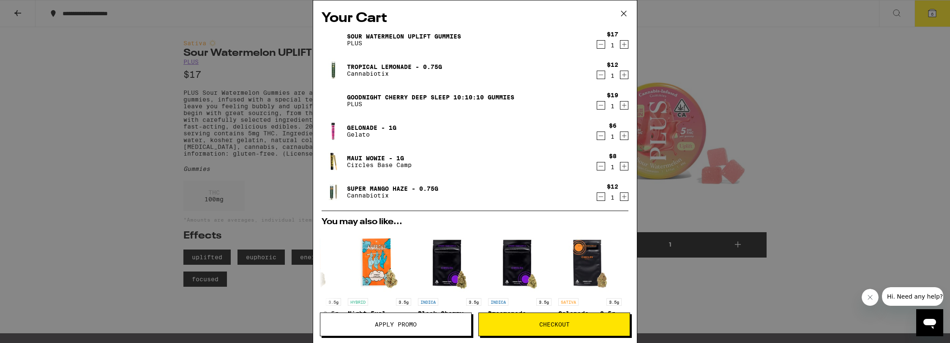
click at [622, 137] on icon "Increment" at bounding box center [624, 136] width 5 height 5
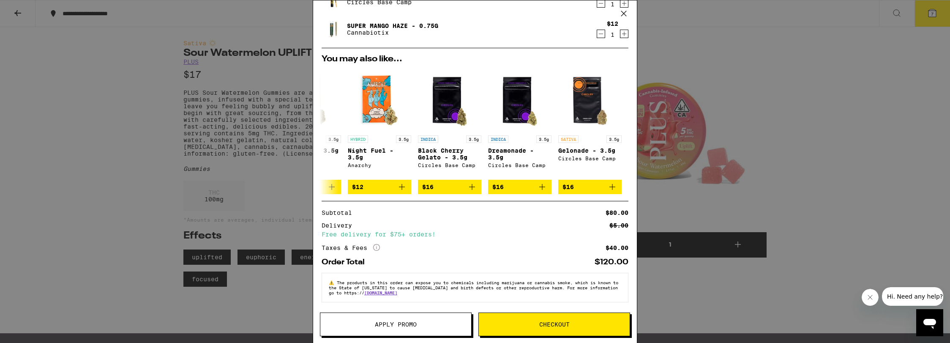
click at [547, 323] on span "Checkout" at bounding box center [554, 324] width 30 height 6
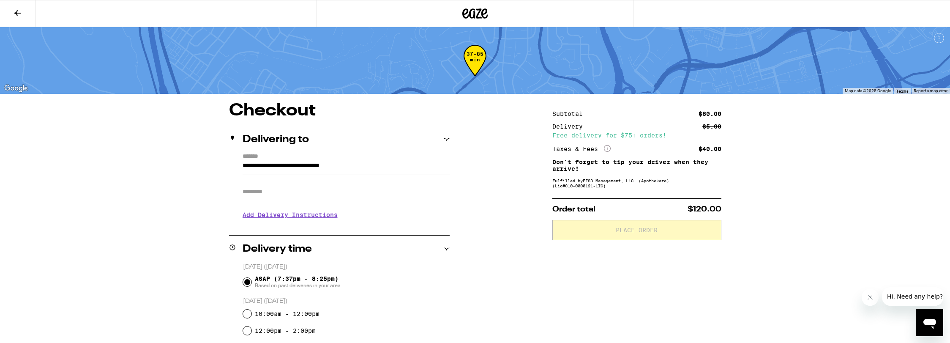
click at [401, 251] on div "Delivery time" at bounding box center [339, 249] width 221 height 10
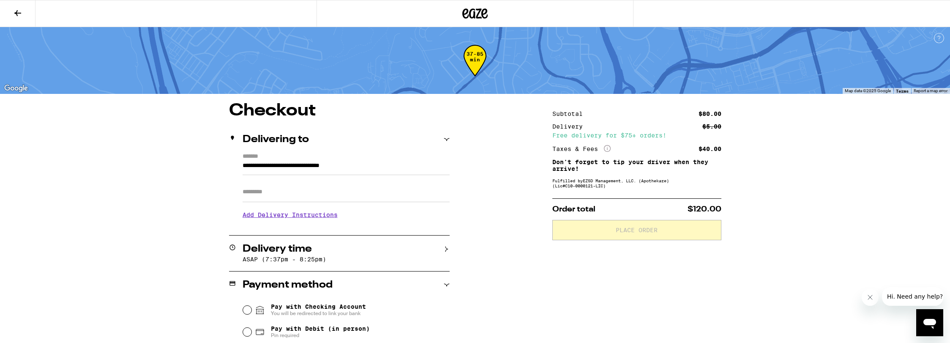
click at [120, 219] on div "**********" at bounding box center [475, 290] width 950 height 580
click at [248, 332] on input "Pay with Debit (in person) Pin required" at bounding box center [247, 332] width 8 height 8
radio input "true"
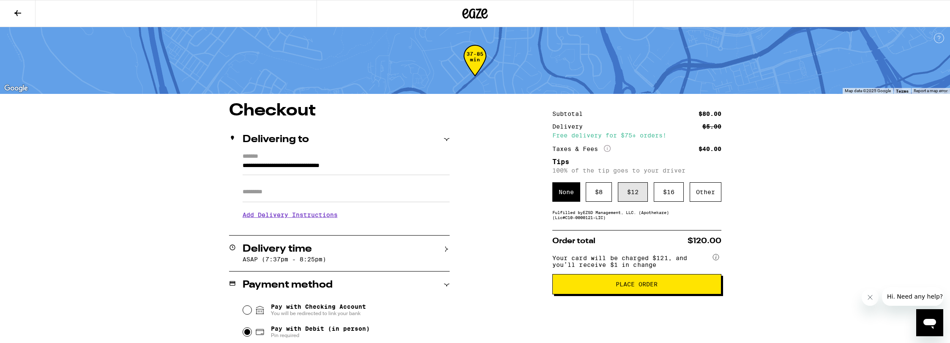
click at [631, 196] on div "$ 12" at bounding box center [633, 191] width 30 height 19
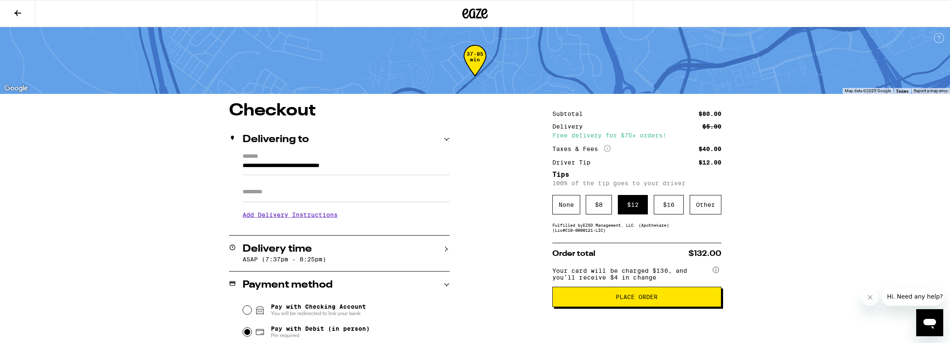
click at [650, 293] on button "Place Order" at bounding box center [636, 297] width 169 height 20
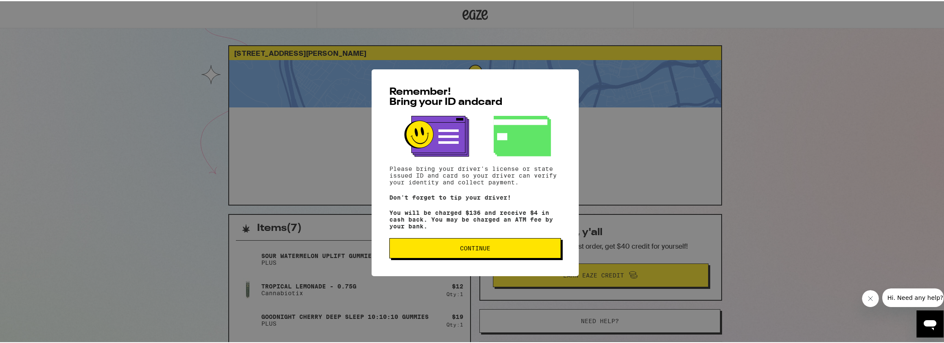
click at [451, 254] on button "Continue" at bounding box center [475, 247] width 172 height 20
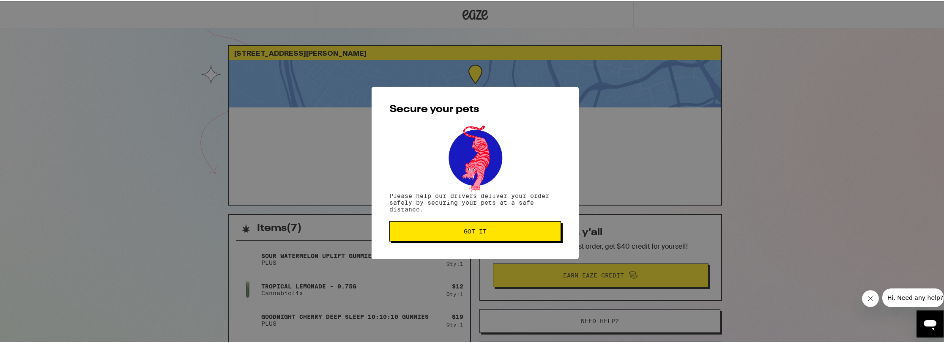
click at [507, 228] on span "Got it" at bounding box center [474, 230] width 157 height 6
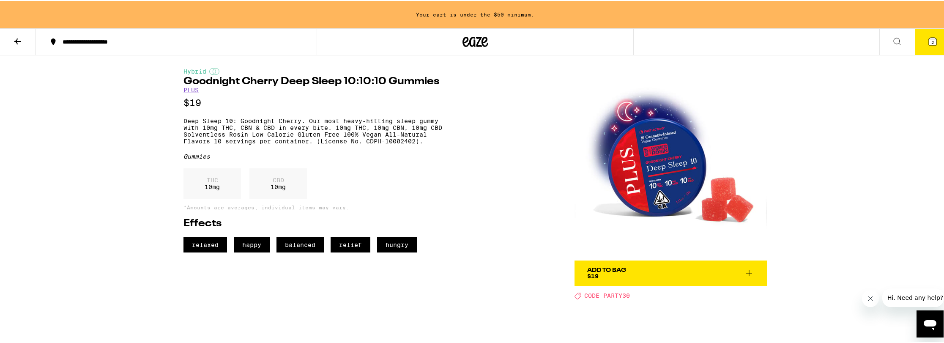
click at [638, 272] on span "Add To Bag $19" at bounding box center [670, 272] width 167 height 12
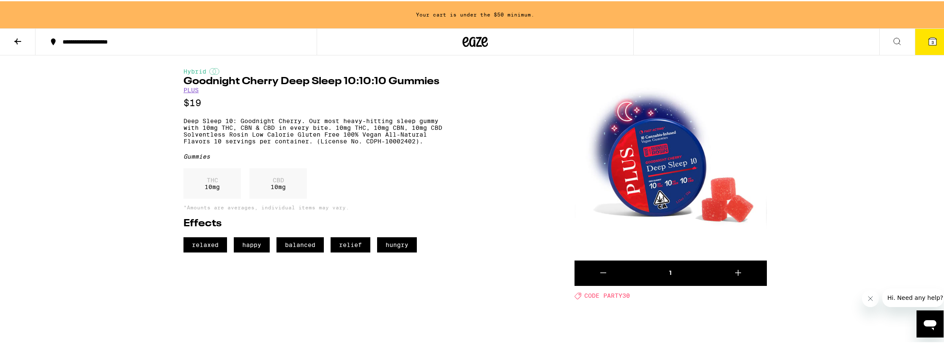
click at [549, 285] on div "Hybrid Goodnight Cherry Deep Sleep 10:10:10 Gummies PLUS $19 Deep Sleep 10: Goo…" at bounding box center [475, 176] width 609 height 244
click at [857, 219] on div "**********" at bounding box center [475, 239] width 950 height 478
click at [669, 271] on div "1" at bounding box center [670, 272] width 77 height 8
click at [562, 220] on div "Hybrid Goodnight Cherry Deep Sleep 10:10:10 Gummies PLUS $19 Deep Sleep 10: Goo…" at bounding box center [475, 176] width 609 height 244
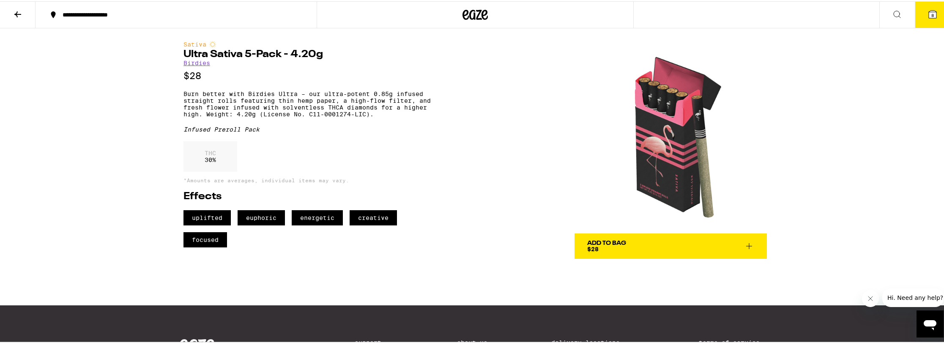
click at [617, 243] on div "Add To Bag" at bounding box center [606, 242] width 39 height 6
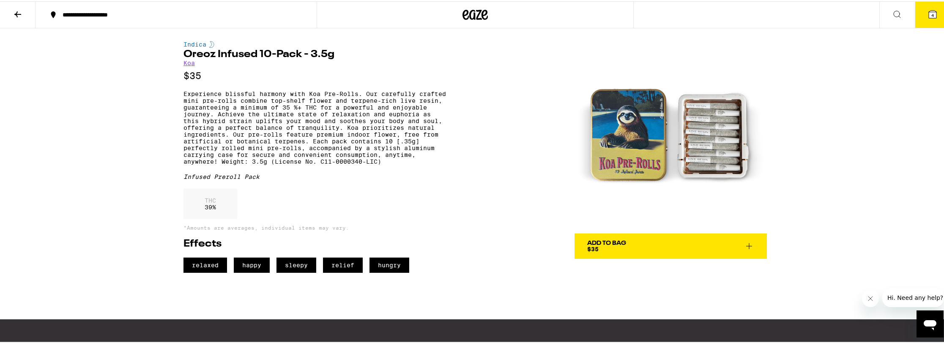
click at [601, 246] on div "Add To Bag $35" at bounding box center [606, 245] width 39 height 12
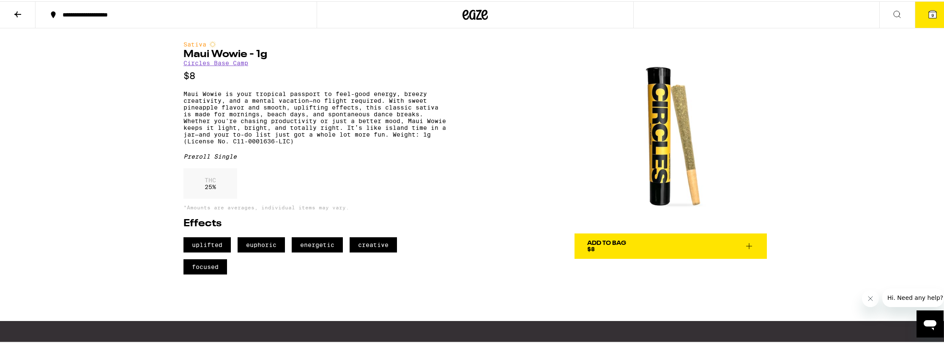
click at [638, 236] on button "Add To Bag $8" at bounding box center [670, 244] width 192 height 25
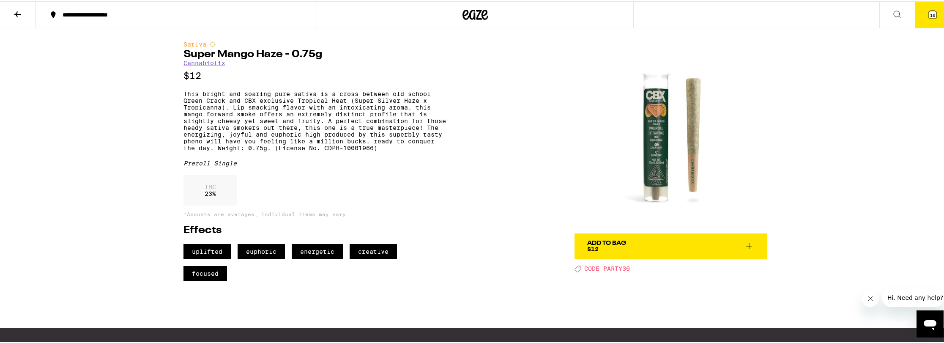
click at [597, 243] on div "Add To Bag" at bounding box center [606, 242] width 39 height 6
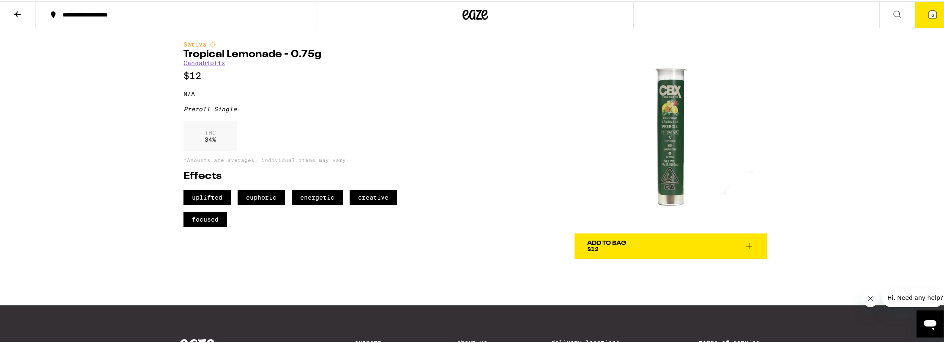
click at [616, 245] on div "Add To Bag $12" at bounding box center [606, 245] width 39 height 12
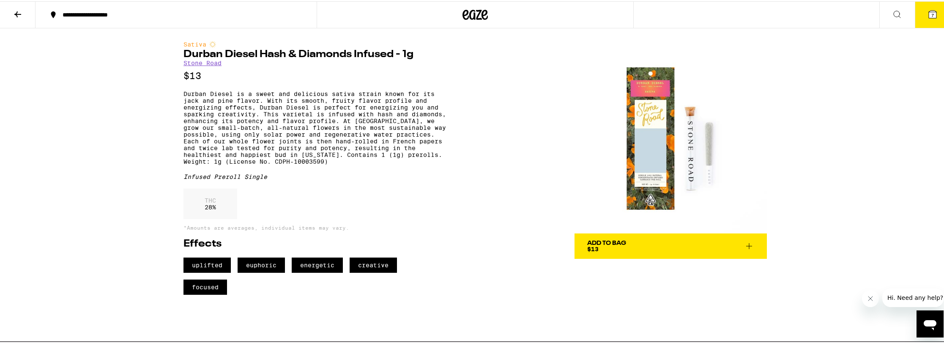
click at [610, 247] on div "Add To Bag $13" at bounding box center [606, 245] width 39 height 12
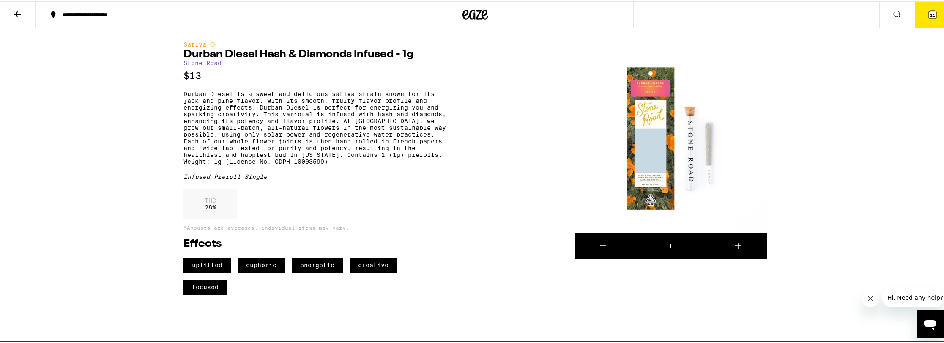
click at [929, 10] on icon at bounding box center [933, 13] width 8 height 8
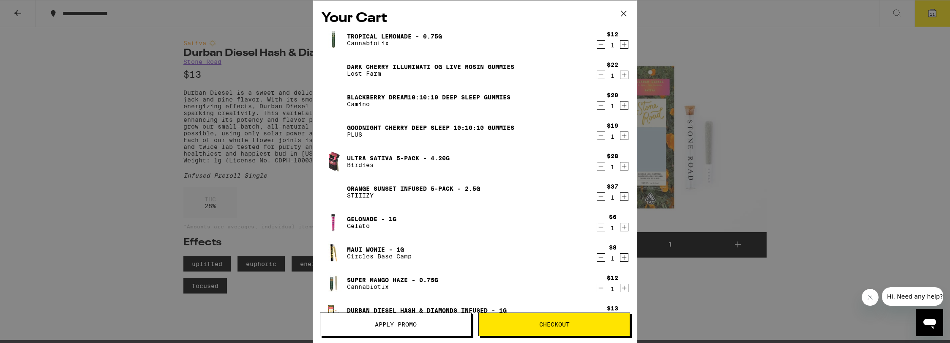
click at [599, 197] on icon "Decrement" at bounding box center [601, 197] width 5 height 0
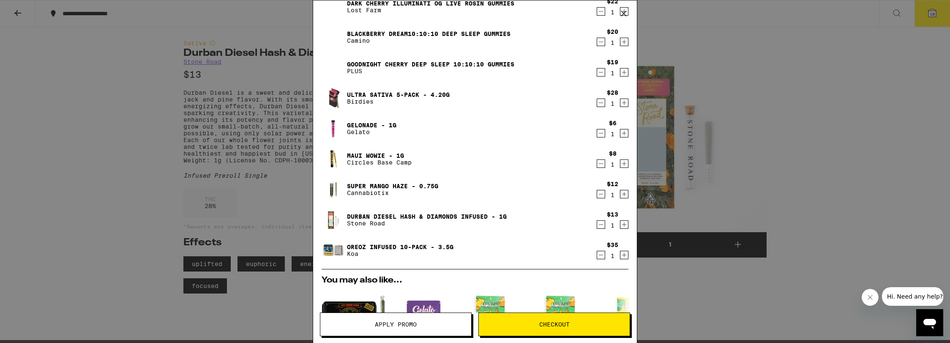
scroll to position [105, 0]
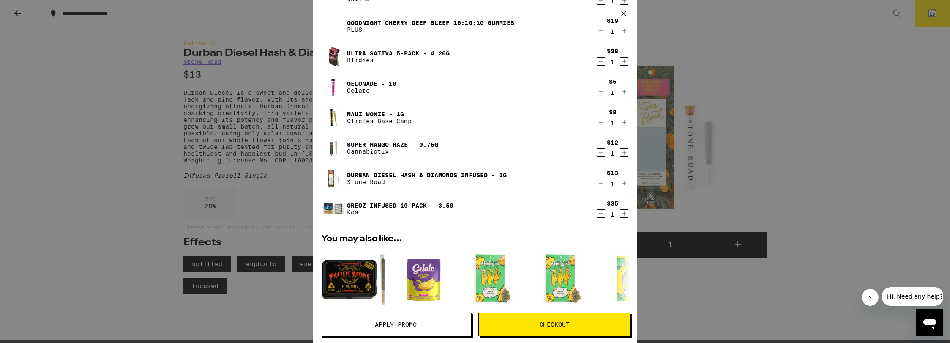
click at [597, 215] on icon "Decrement" at bounding box center [601, 213] width 8 height 10
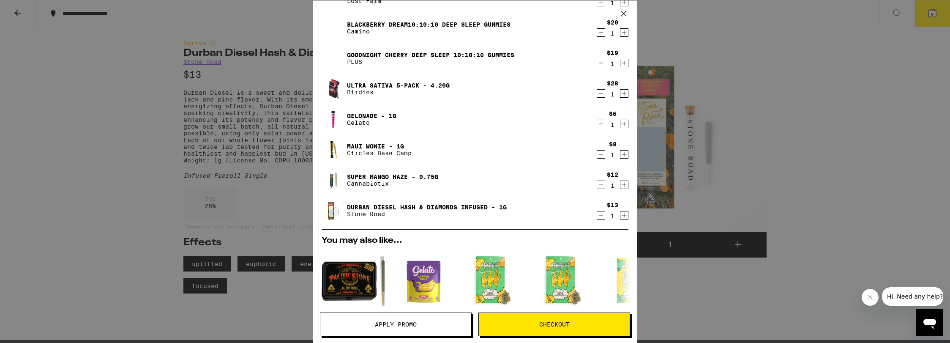
scroll to position [0, 0]
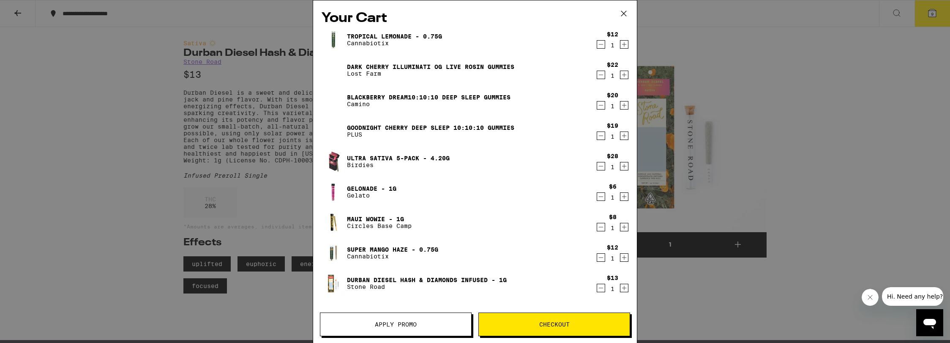
click at [738, 146] on div "Your Cart Tropical Lemonade - 0.75g Cannabiotix $12 1 Dark Cherry Illuminati OG…" at bounding box center [475, 171] width 950 height 343
